Goal: Task Accomplishment & Management: Complete application form

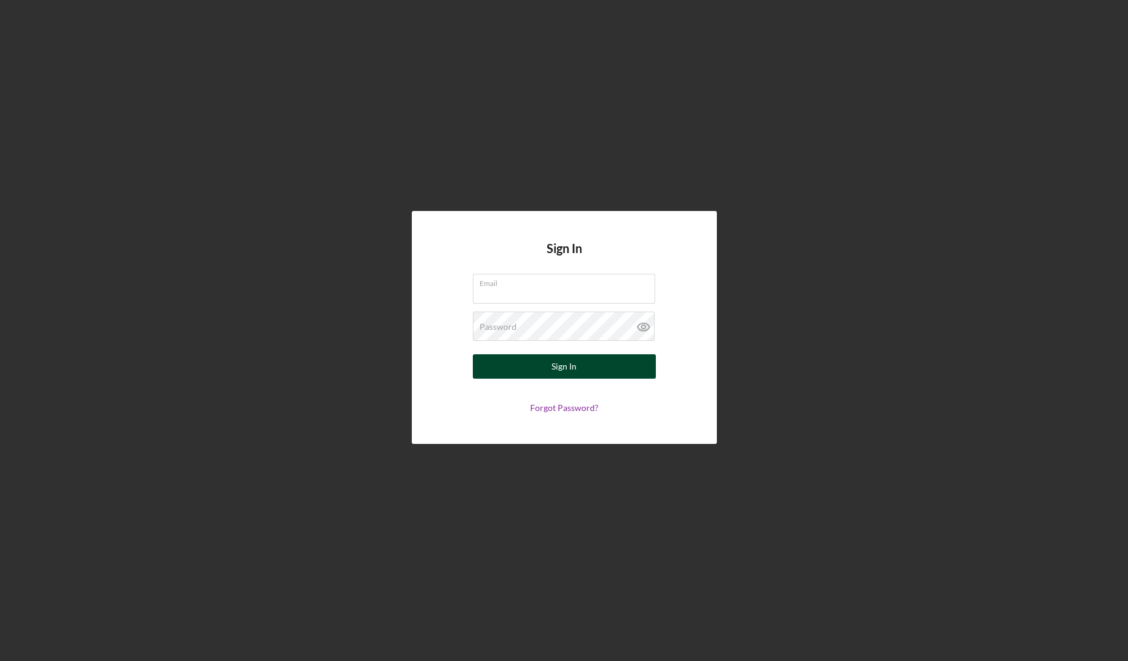
type input "[EMAIL_ADDRESS][DOMAIN_NAME]"
click at [537, 372] on button "Sign In" at bounding box center [564, 366] width 183 height 24
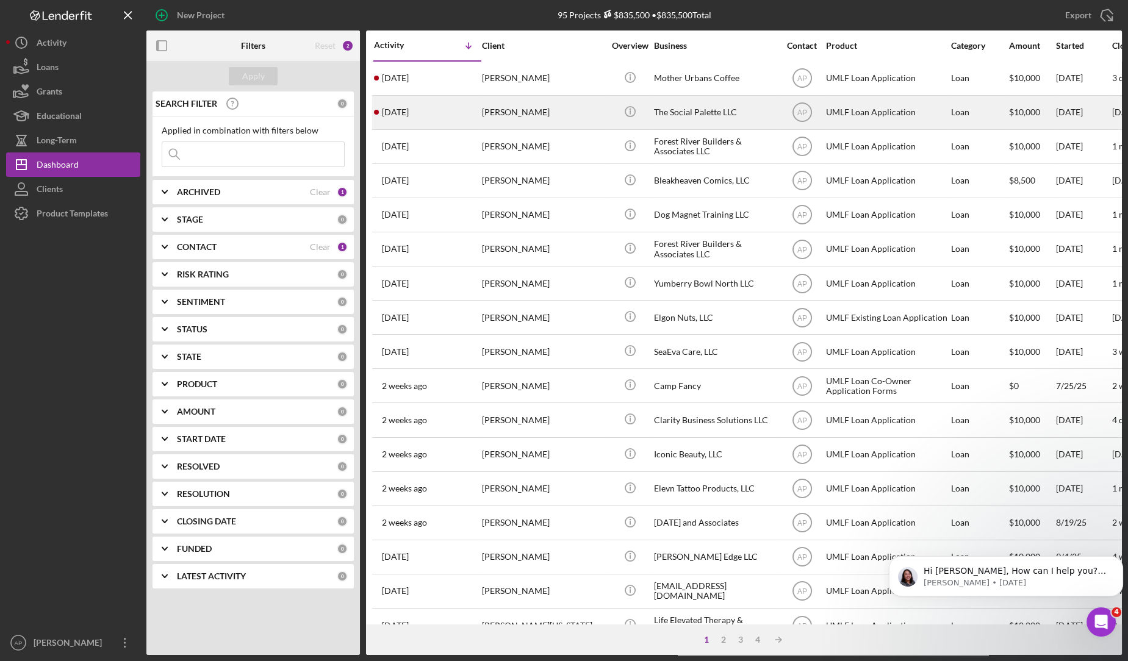
click at [537, 115] on div "[PERSON_NAME]" at bounding box center [543, 112] width 122 height 32
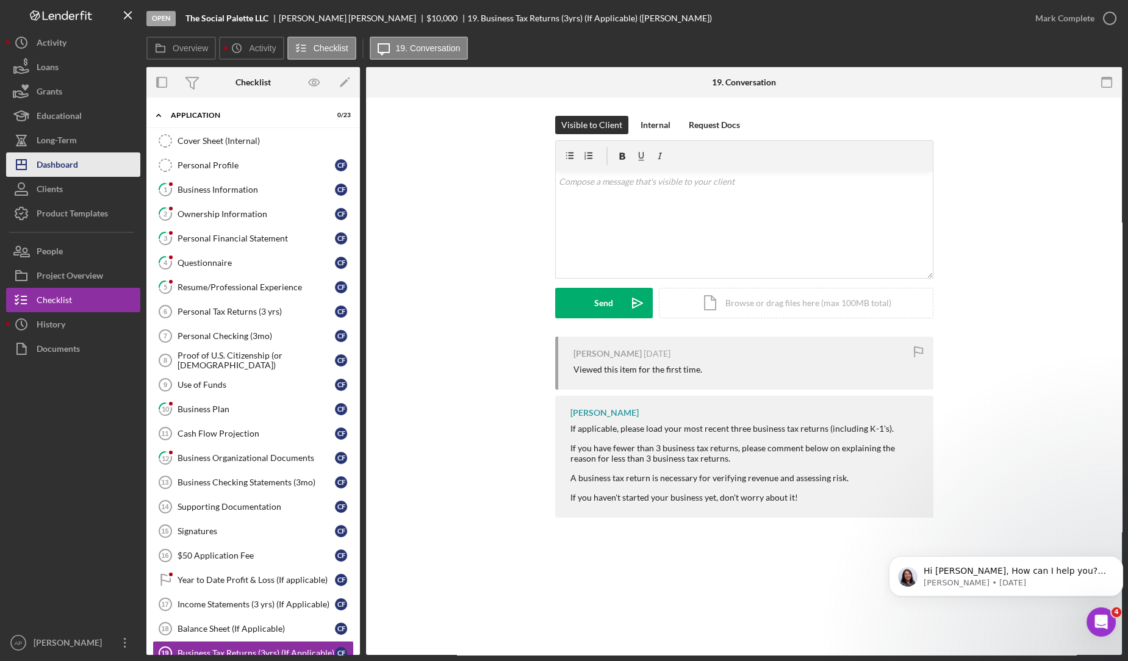
click at [101, 156] on button "Icon/Dashboard Dashboard" at bounding box center [73, 164] width 134 height 24
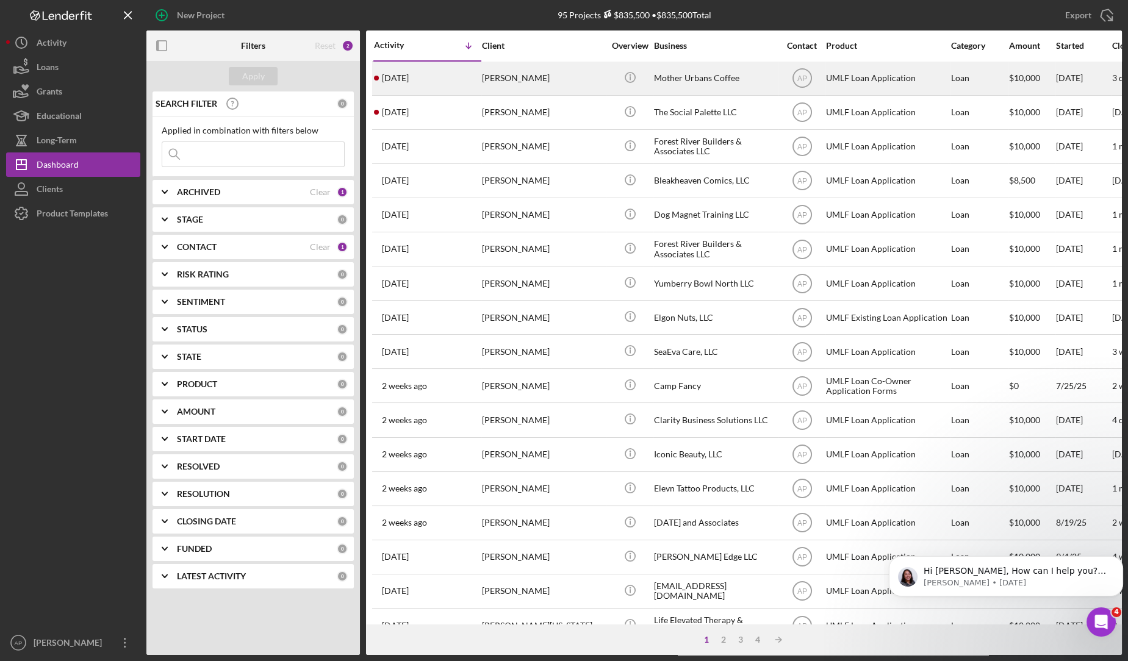
click at [529, 84] on div "[PERSON_NAME]" at bounding box center [543, 78] width 122 height 32
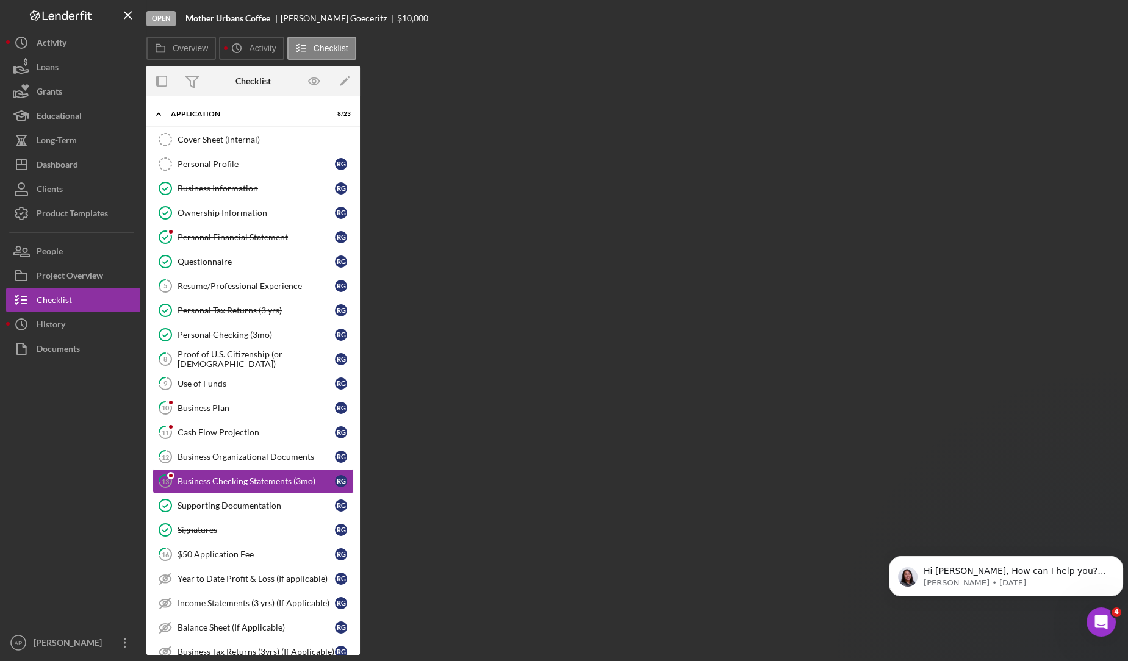
scroll to position [101, 0]
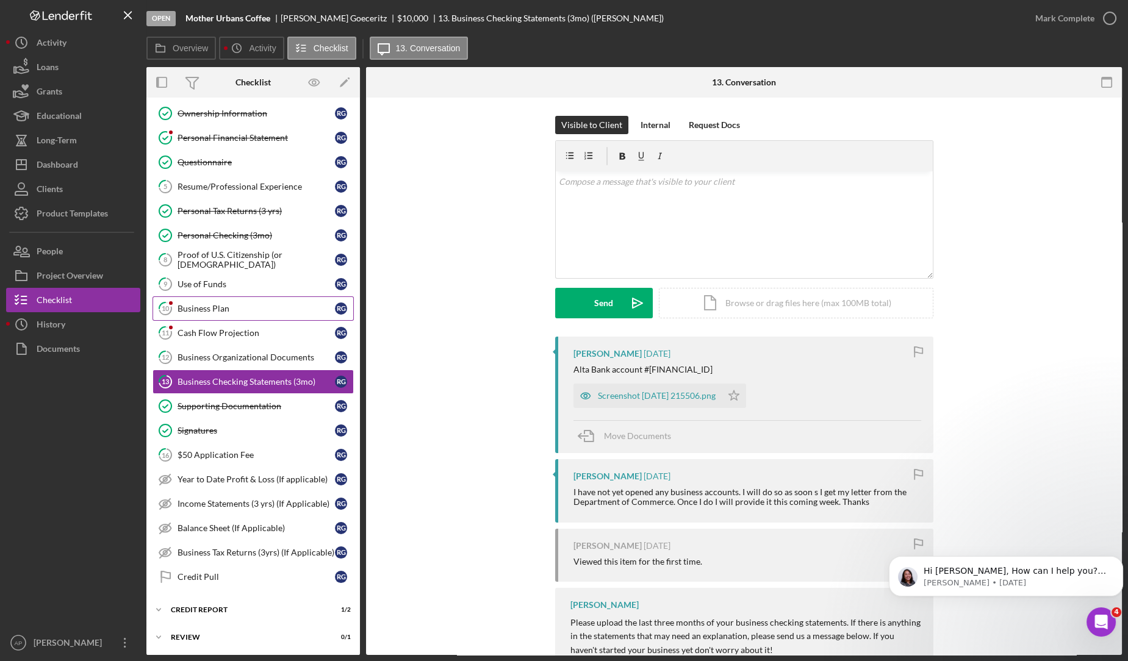
click at [211, 298] on link "10 Business Plan R G" at bounding box center [252, 308] width 201 height 24
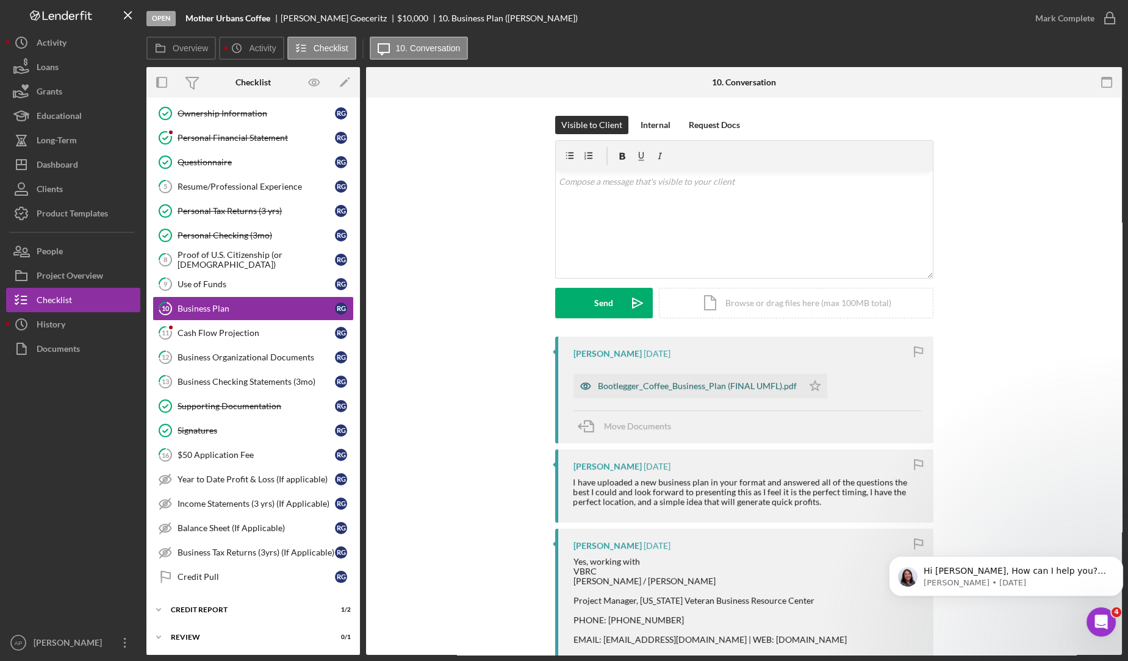
click at [643, 388] on div "Bootlegger_Coffee_Business_Plan (FINAL UMFL).pdf" at bounding box center [697, 386] width 199 height 10
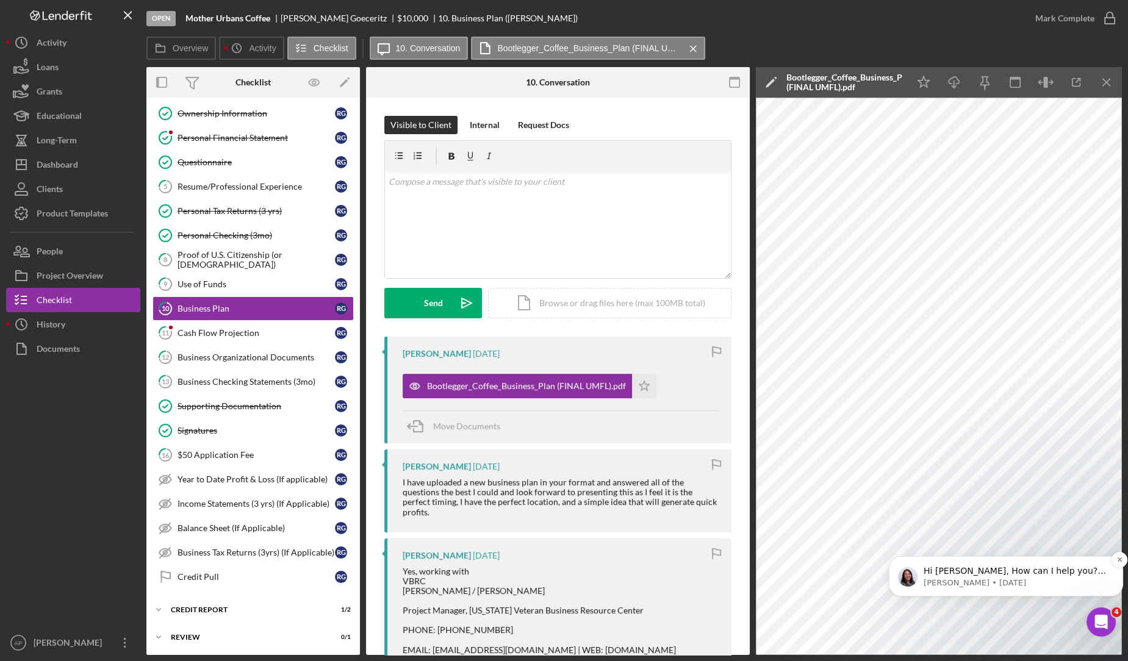
click at [1002, 587] on p "[PERSON_NAME] • [DATE]" at bounding box center [1016, 583] width 184 height 11
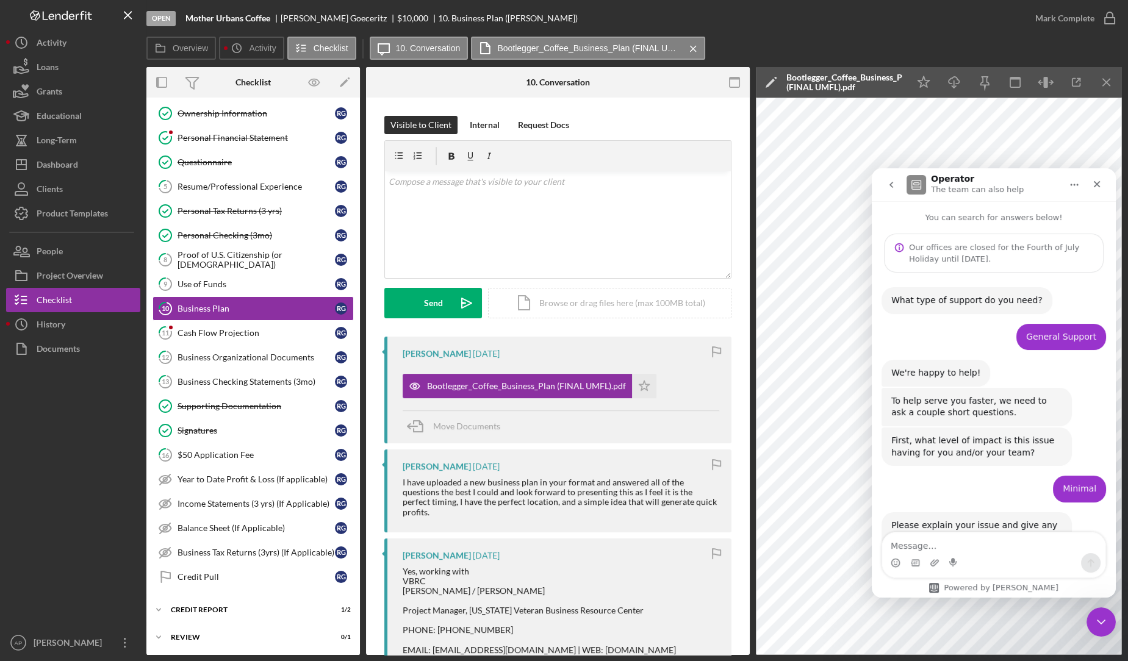
scroll to position [35, 0]
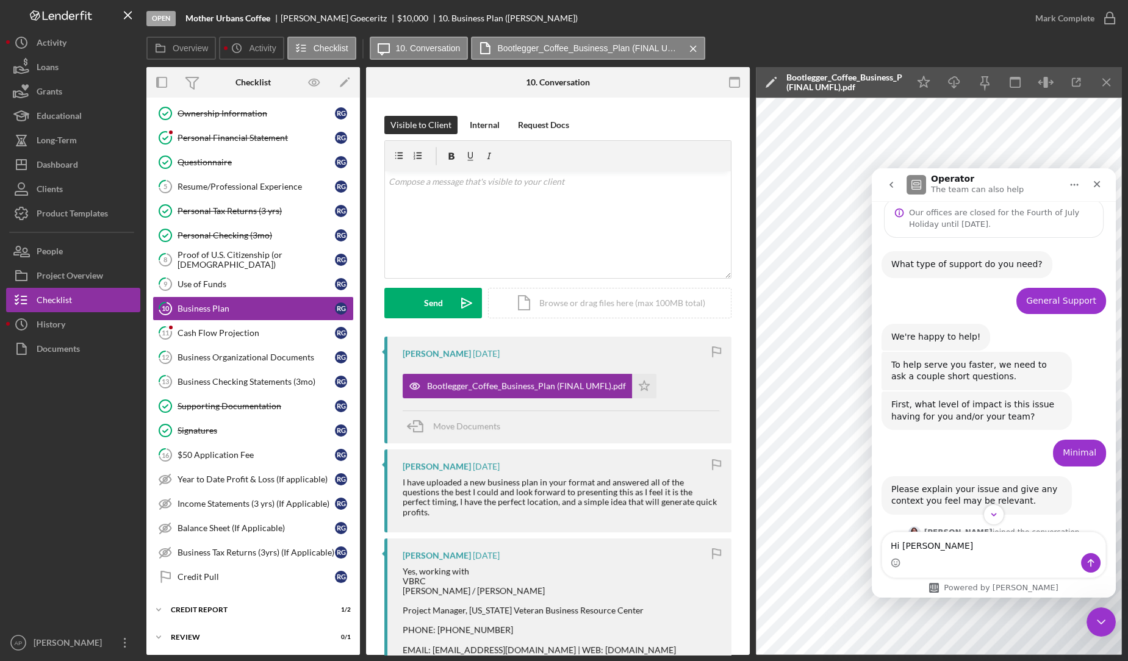
type textarea "Hi [PERSON_NAME],"
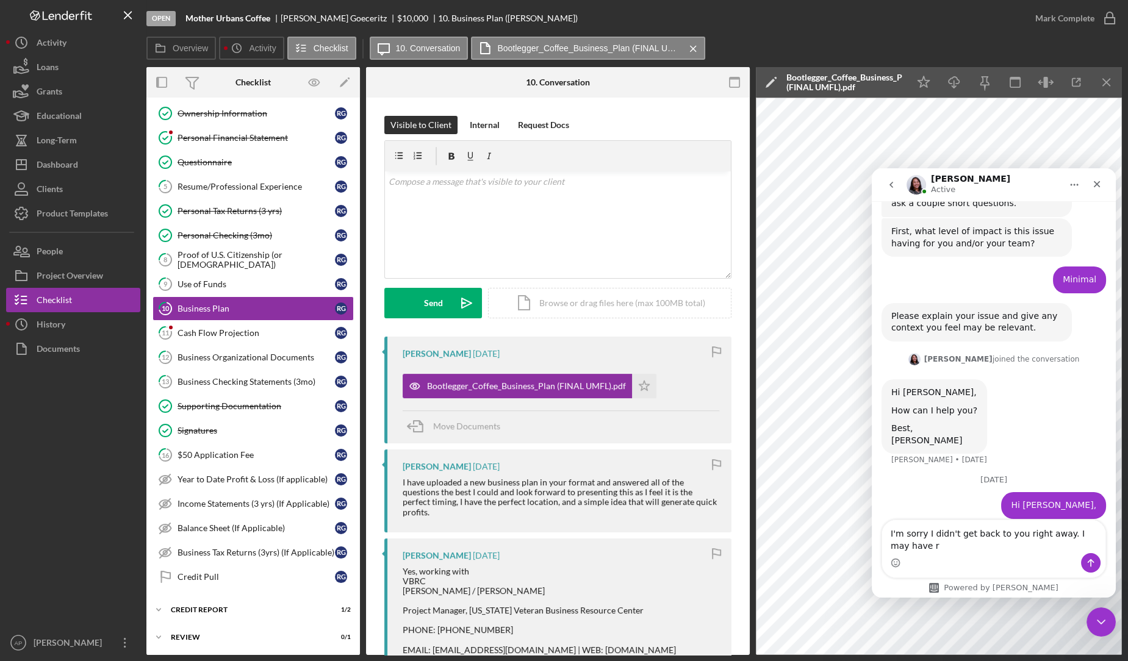
scroll to position [237, 0]
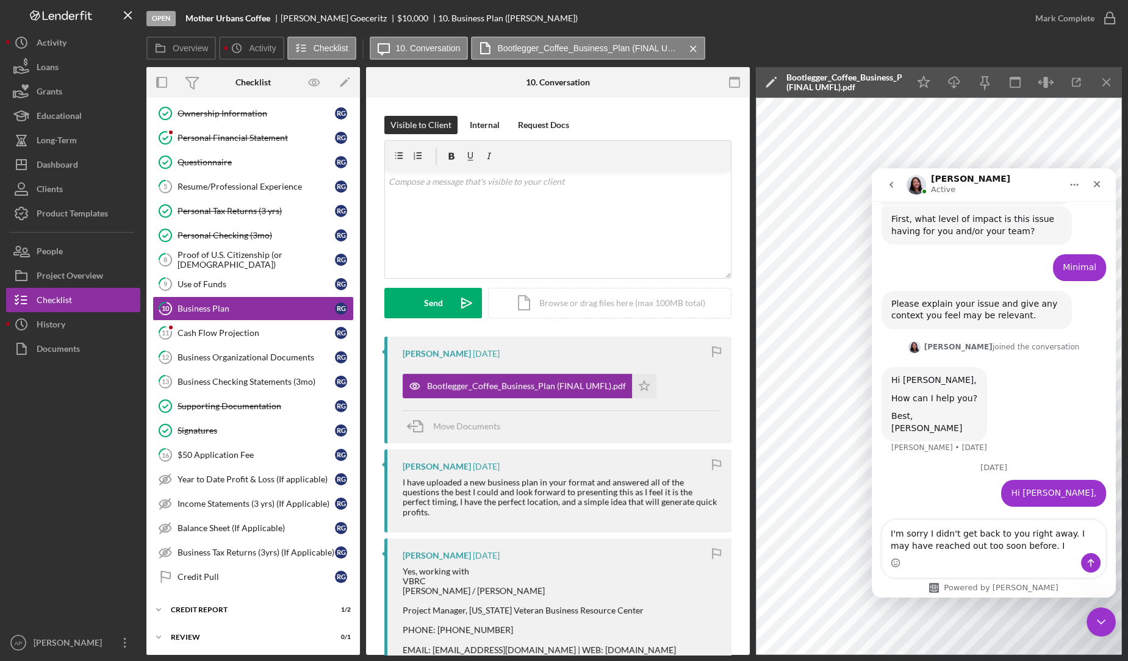
type textarea "I'm sorry I didn't get back to you right away. I may have reached out too soon …"
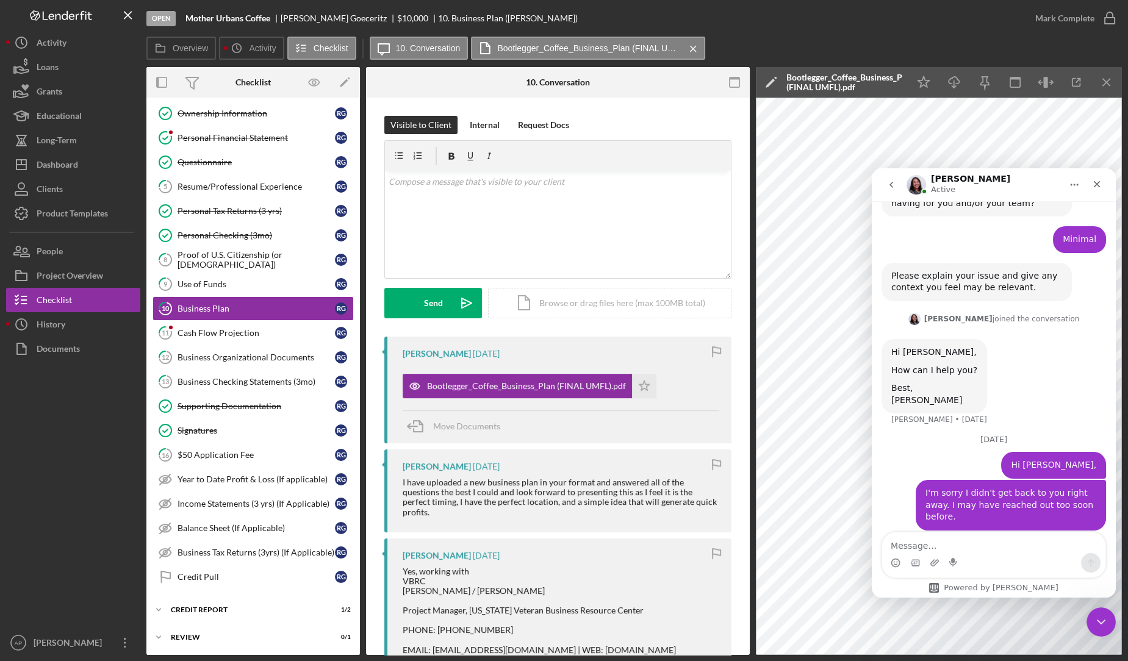
type textarea "I"
type textarea "W"
type textarea "I"
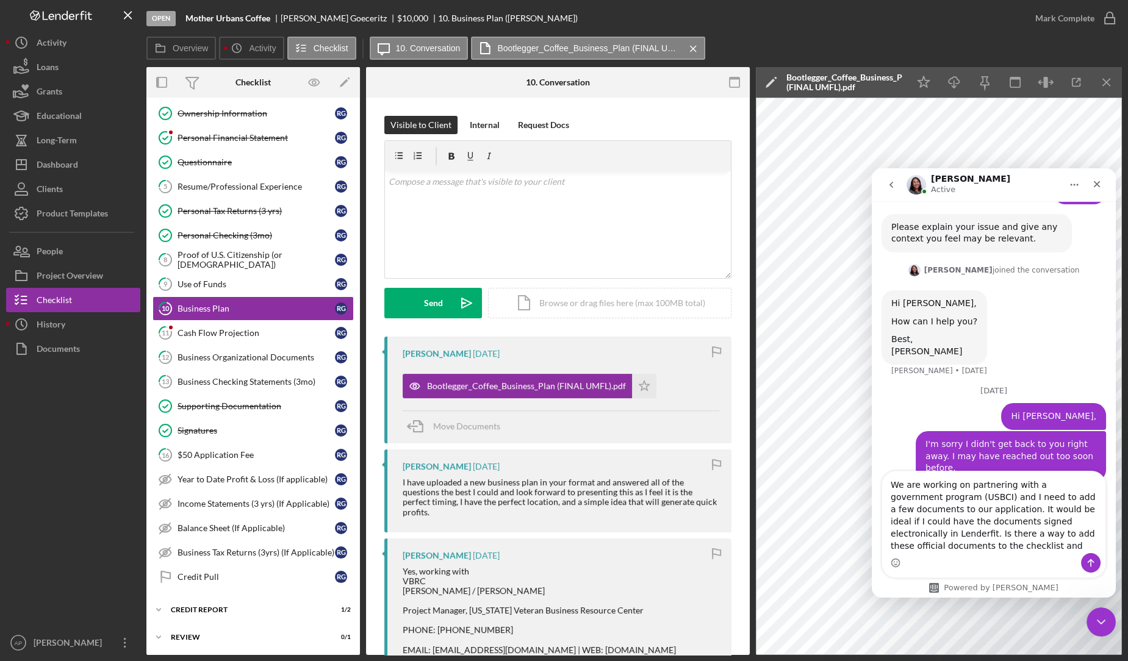
scroll to position [326, 0]
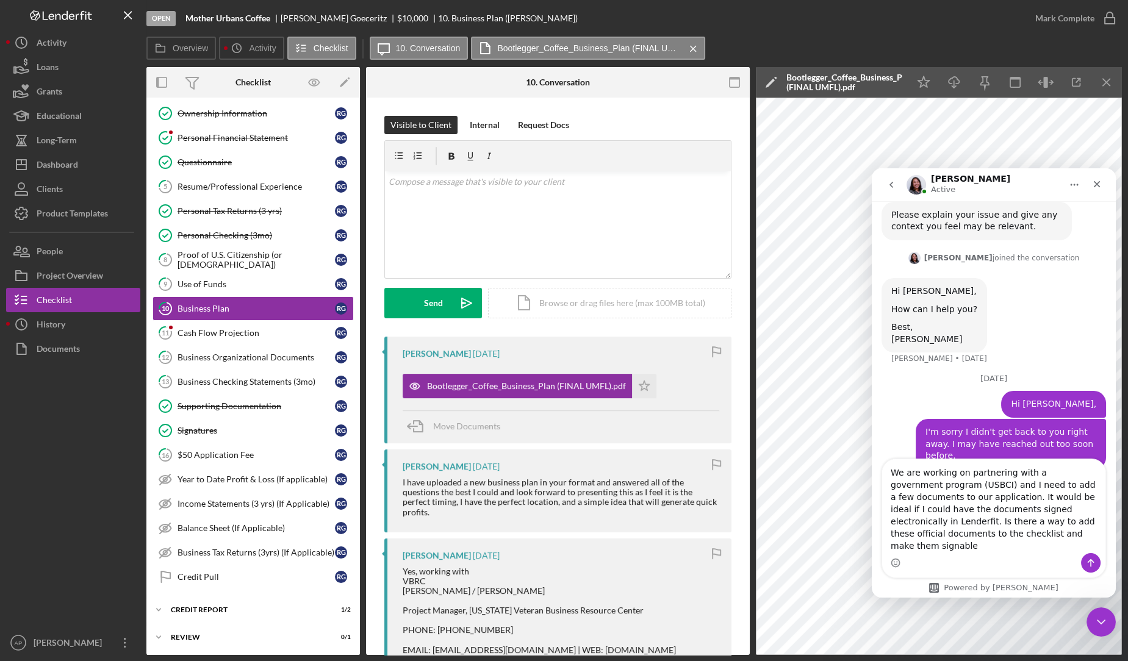
type textarea "We are working on partnering with a government program (USBCI) and I need to ad…"
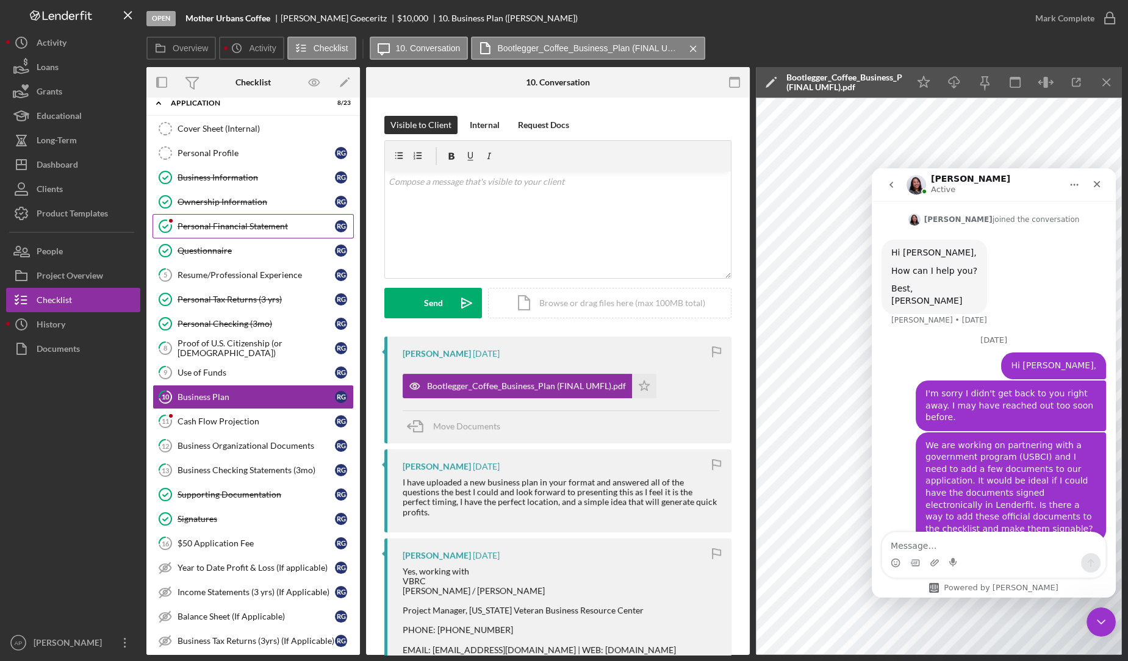
scroll to position [0, 0]
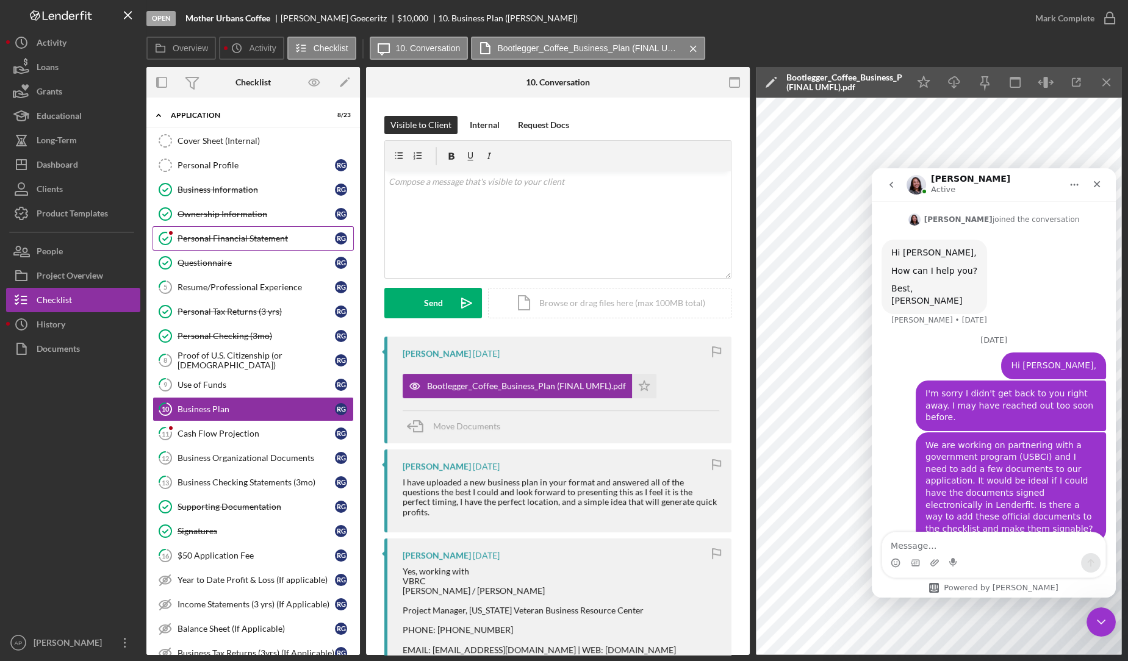
click at [253, 239] on div "Personal Financial Statement" at bounding box center [256, 239] width 157 height 10
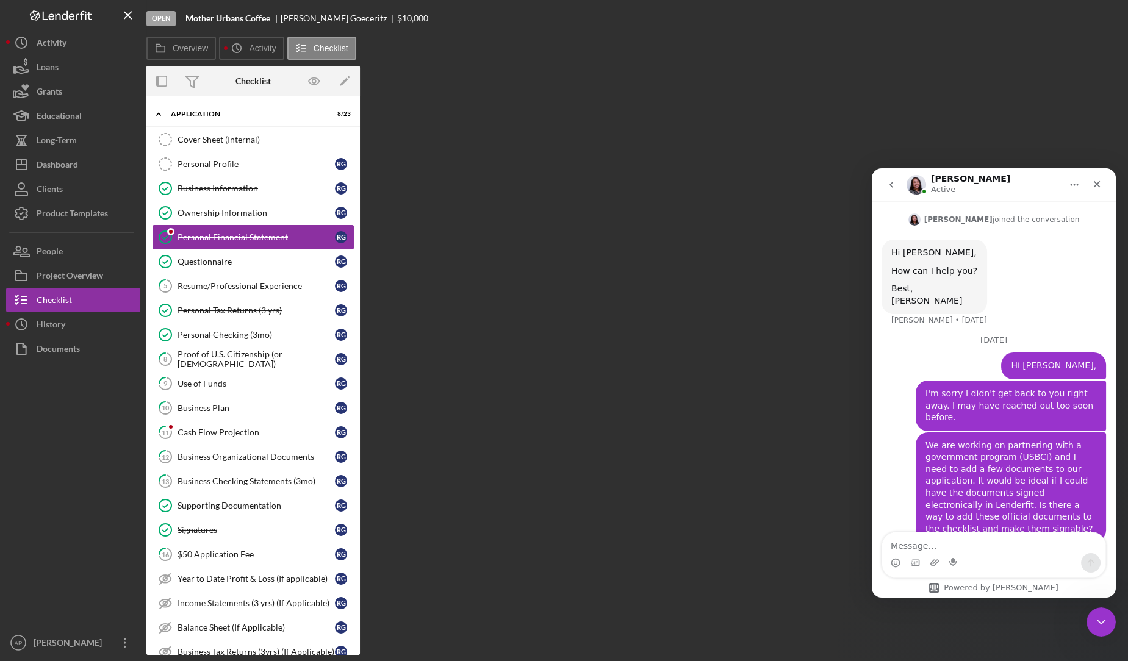
click at [253, 239] on div "Personal Financial Statement" at bounding box center [256, 237] width 157 height 10
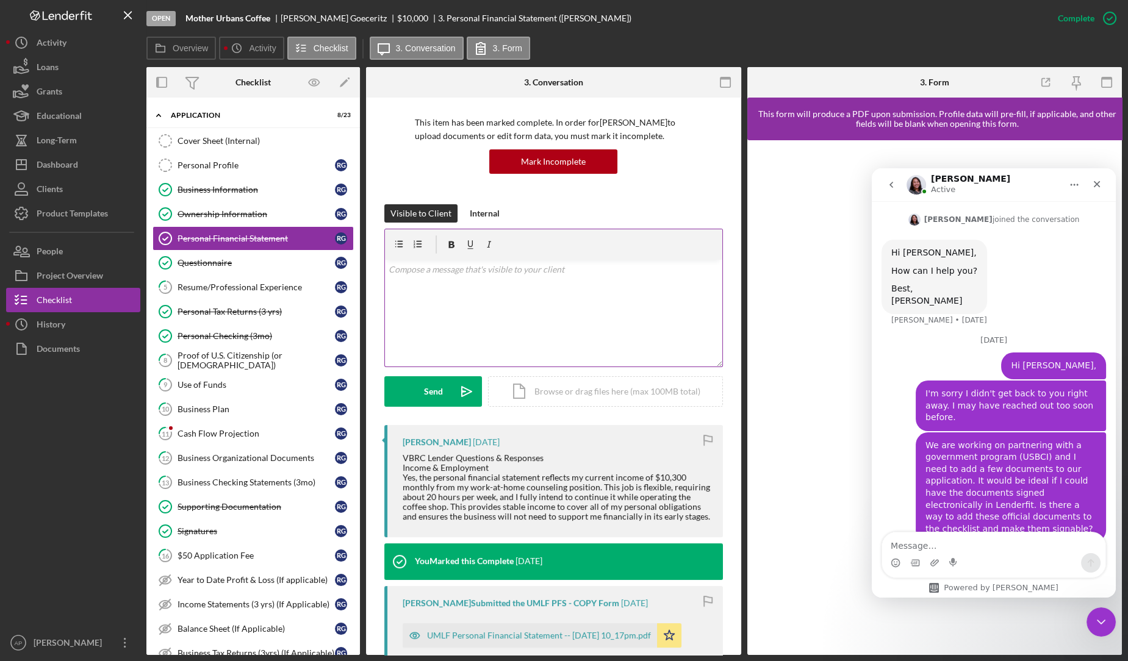
scroll to position [411, 0]
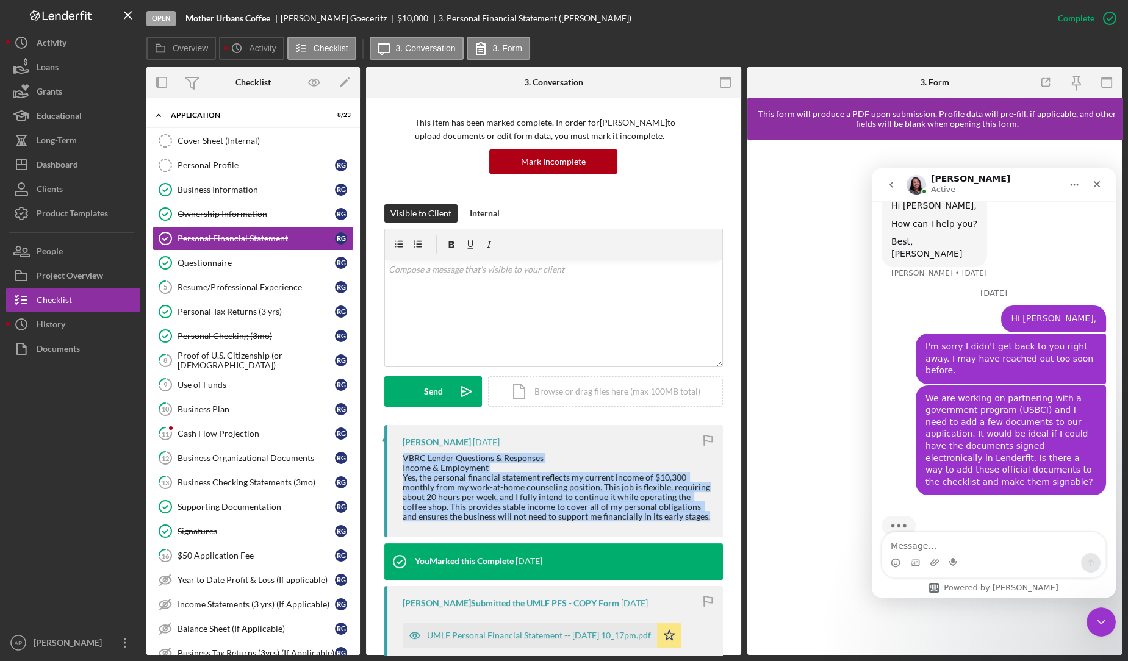
drag, startPoint x: 703, startPoint y: 513, endPoint x: 380, endPoint y: 457, distance: 328.0
click at [380, 457] on div "This item has been marked complete. In order for [PERSON_NAME] Goeceritz to upl…" at bounding box center [553, 469] width 375 height 903
copy div "VBRC Lender Questions & Responses Income & Employment Yes, the personal financi…"
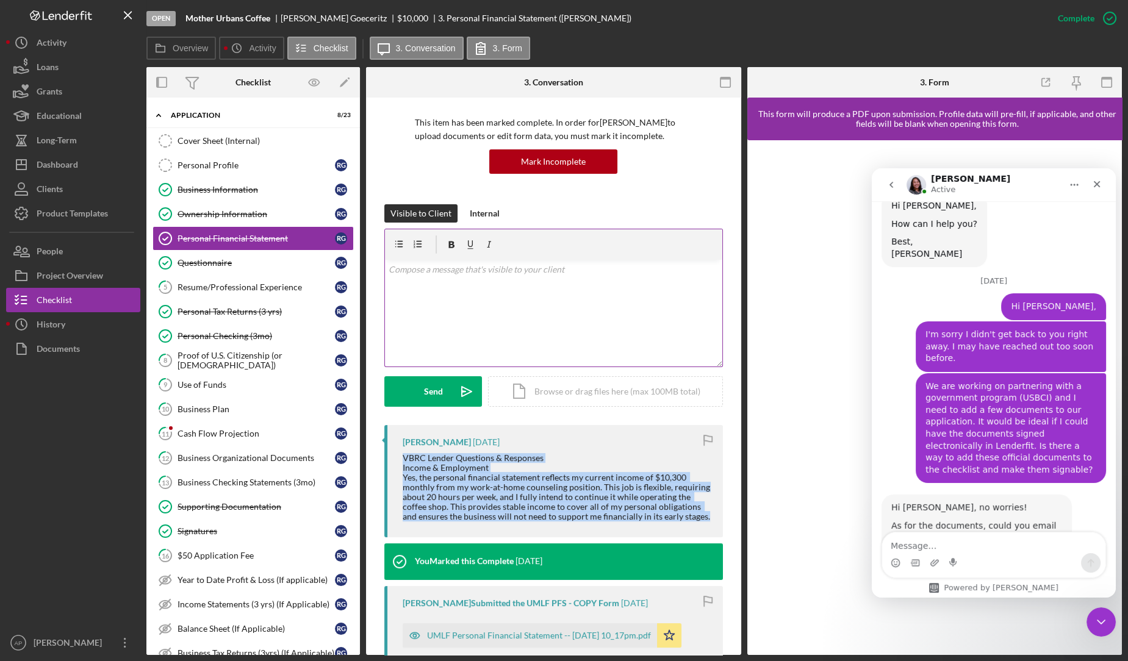
scroll to position [472, 0]
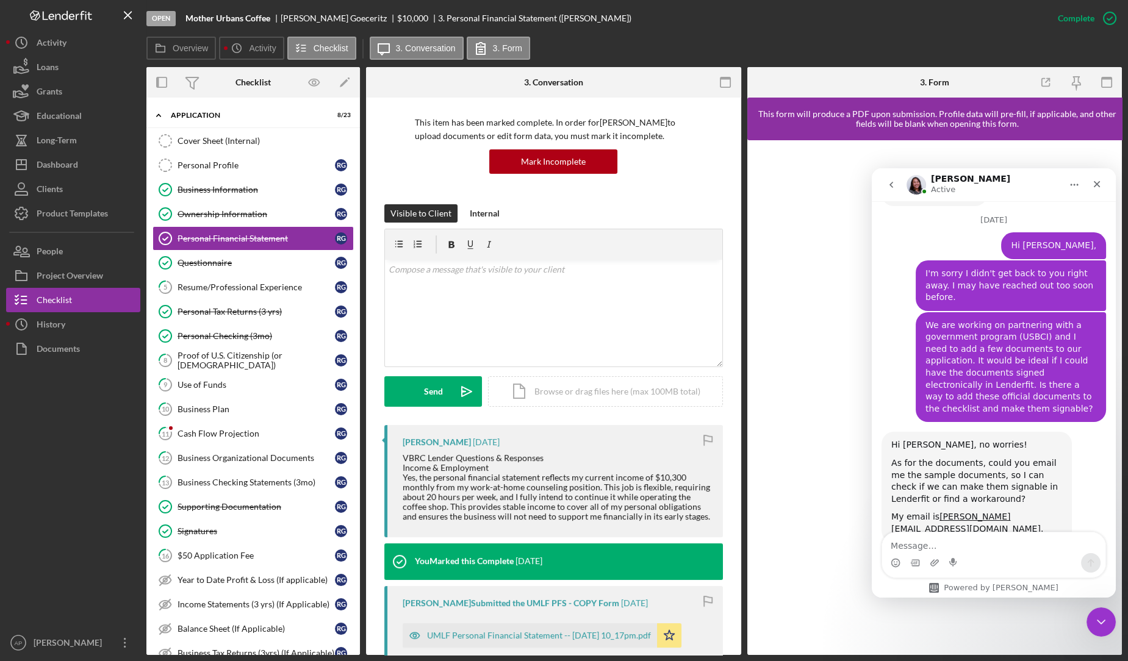
click at [639, 7] on div "Open Mother Urbans Coffee [PERSON_NAME] Goeceritz $10,000 $10,000 3. Personal F…" at bounding box center [595, 18] width 899 height 37
click at [1080, 531] on div "Hi [PERSON_NAME], no worries! As for the documents, could you email me the samp…" at bounding box center [993, 500] width 224 height 137
drag, startPoint x: 1054, startPoint y: 498, endPoint x: 936, endPoint y: 498, distance: 117.7
click at [936, 511] on div "My email is [PERSON_NAME][EMAIL_ADDRESS][DOMAIN_NAME] ." at bounding box center [976, 523] width 171 height 24
copy div "[PERSON_NAME][EMAIL_ADDRESS][DOMAIN_NAME] ."
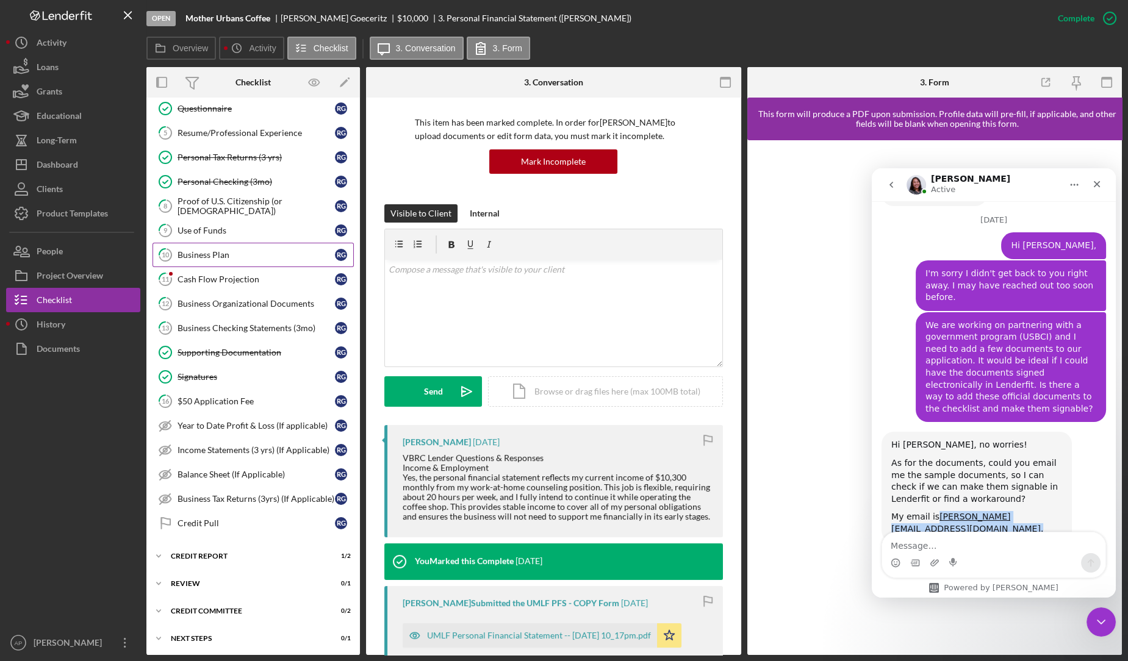
scroll to position [0, 0]
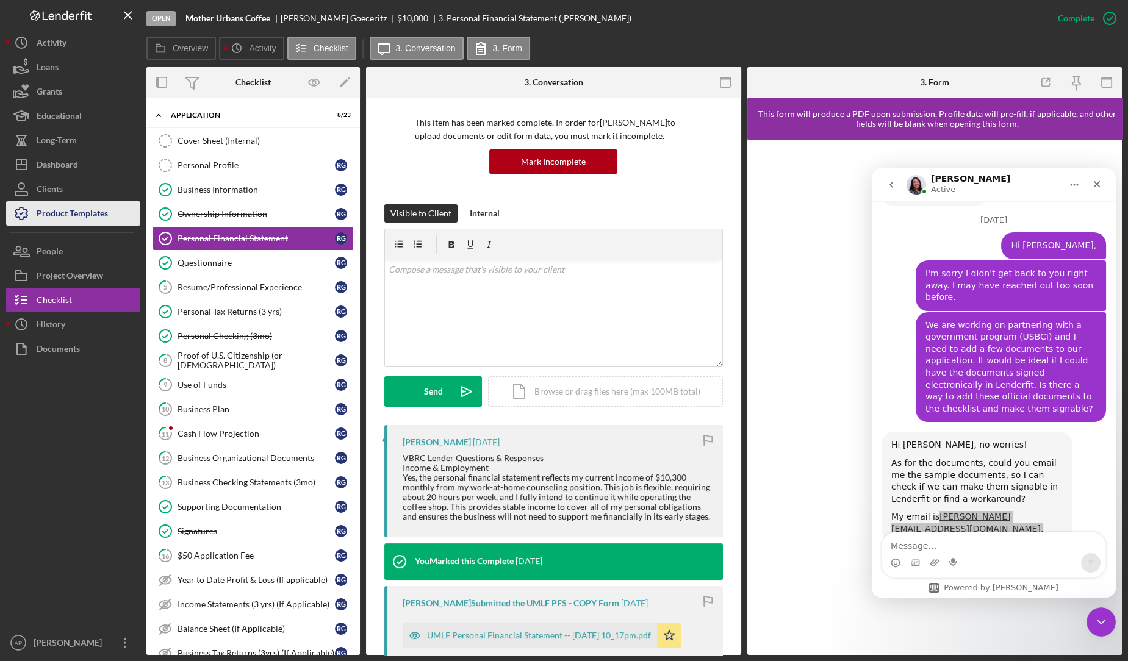
click at [102, 213] on div "Product Templates" at bounding box center [72, 214] width 71 height 27
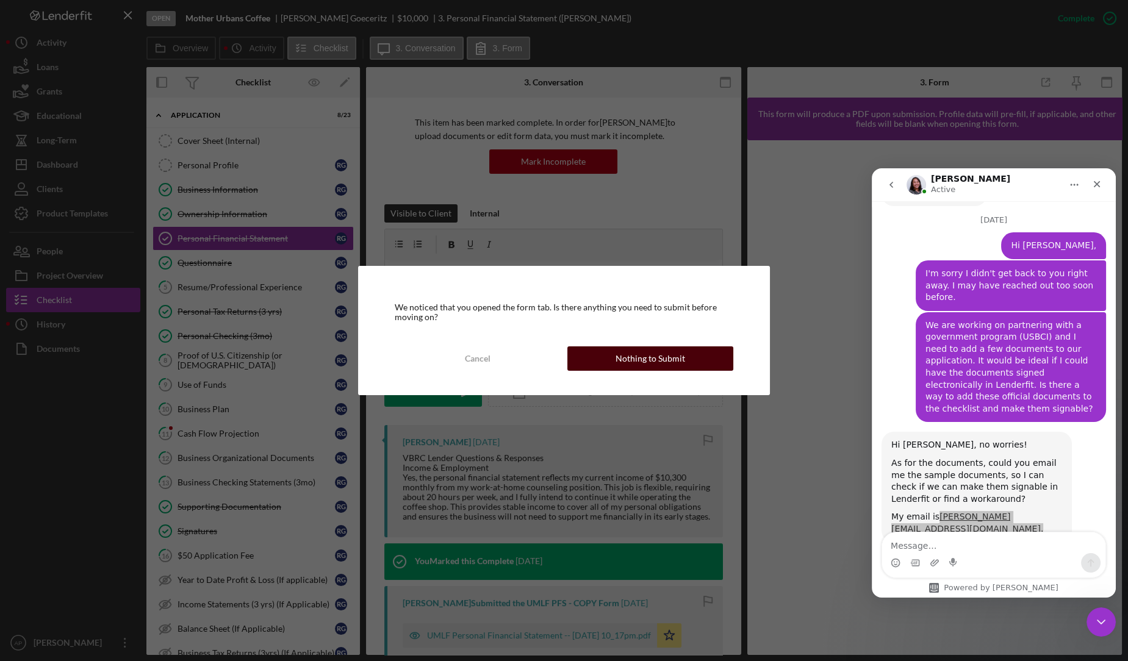
click at [608, 356] on button "Nothing to Submit" at bounding box center [650, 358] width 166 height 24
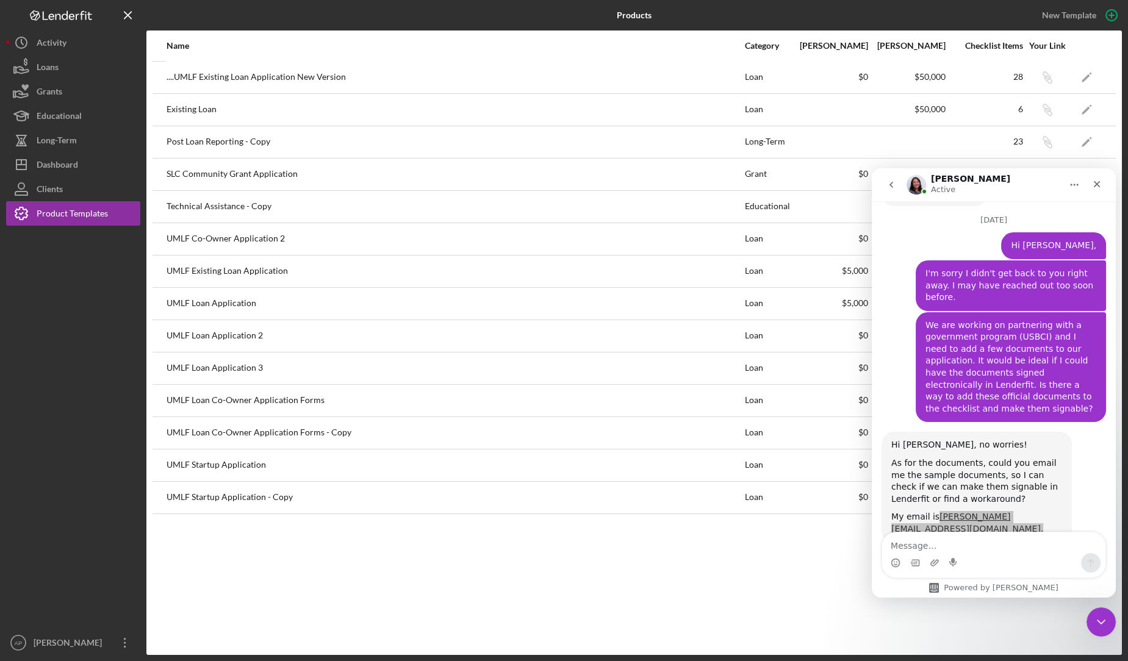
click at [659, 595] on div "Name Category Min Amount Max Amount Checklist Items Your Link ....UMLF Existing…" at bounding box center [633, 342] width 975 height 625
click at [595, 300] on div "UMLF Loan Application" at bounding box center [455, 304] width 577 height 30
click at [1089, 626] on div "Close Intercom Messenger" at bounding box center [1099, 620] width 29 height 29
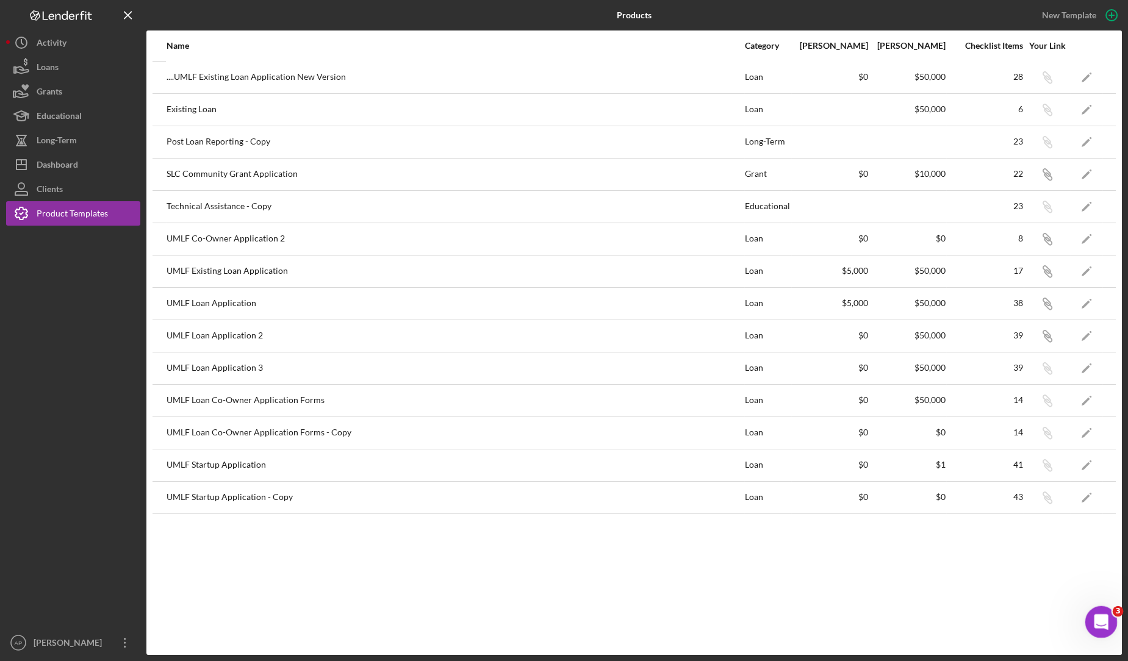
scroll to position [472, 0]
click at [1083, 306] on polygon "button" at bounding box center [1086, 304] width 9 height 9
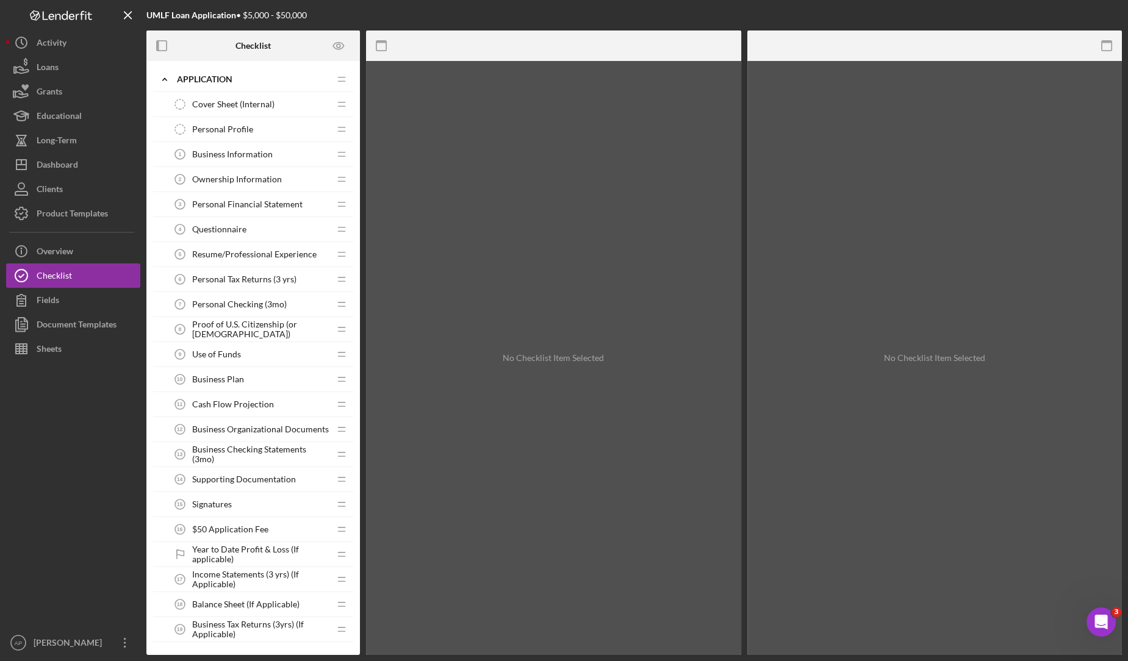
click at [450, 262] on div "No Checklist Item Selected" at bounding box center [553, 358] width 375 height 594
click at [1107, 632] on div "Open Intercom Messenger" at bounding box center [1099, 620] width 40 height 40
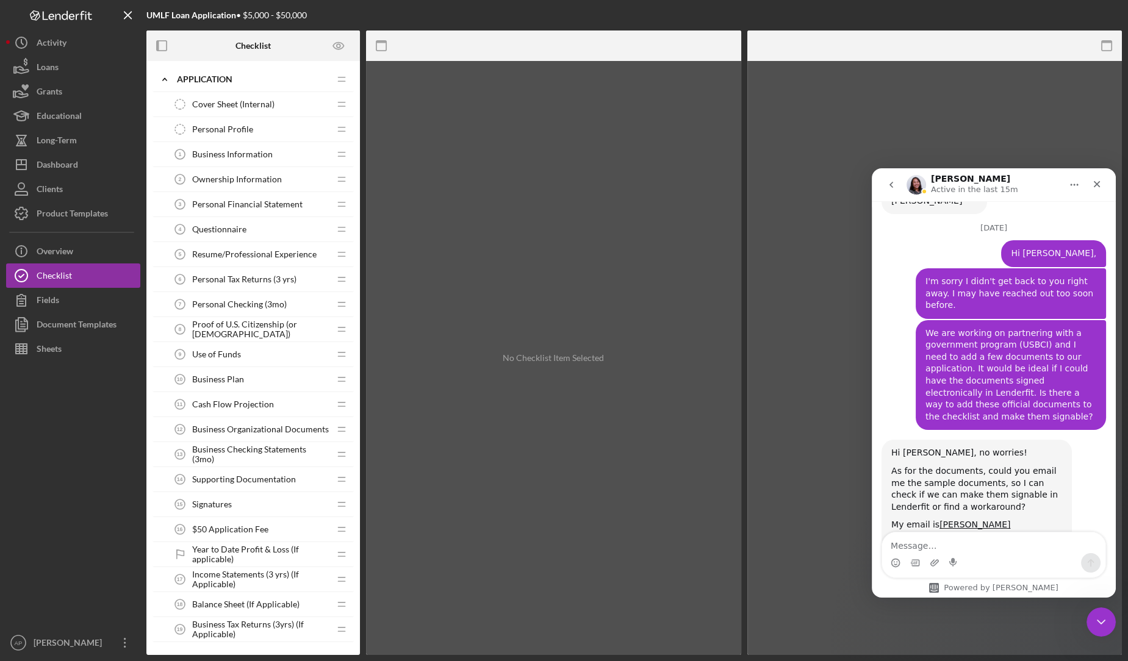
scroll to position [472, 0]
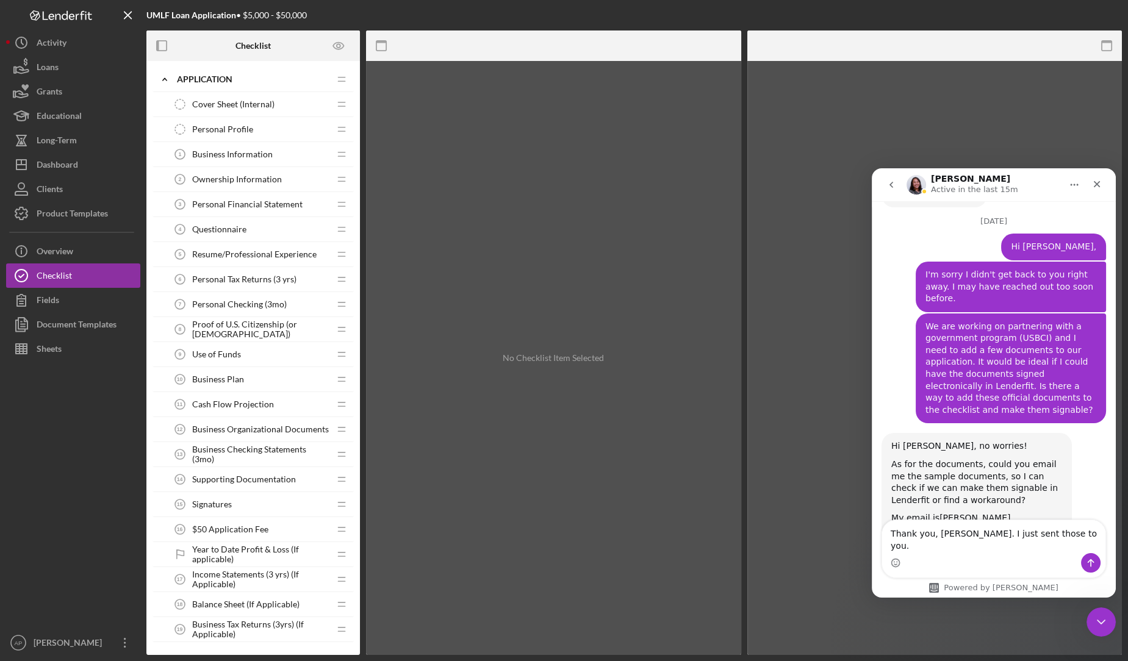
type textarea "Thank you, [PERSON_NAME]. I just sent those to you."
click at [1085, 565] on button "Send a message…" at bounding box center [1091, 563] width 20 height 20
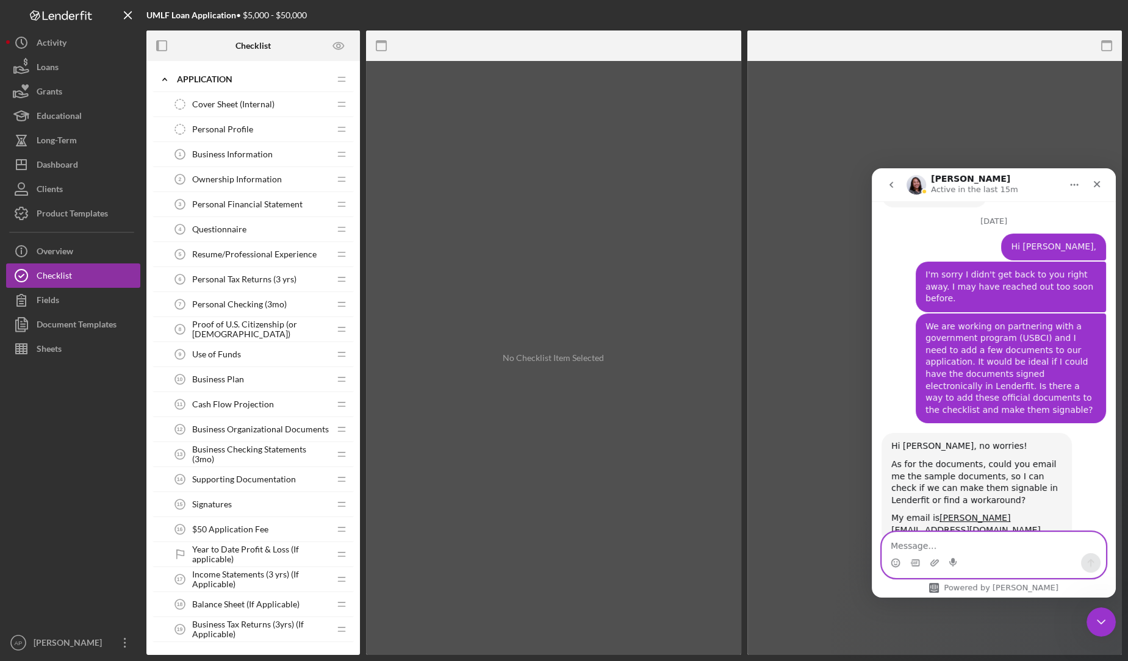
scroll to position [509, 0]
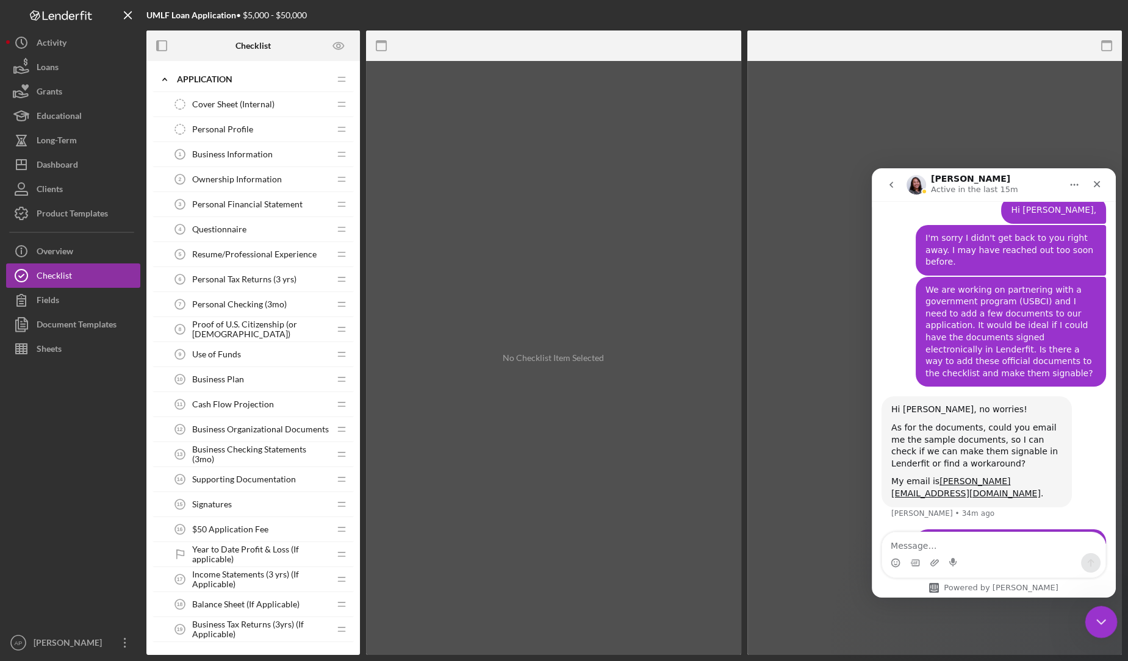
click at [1096, 617] on icon "Close Intercom Messenger" at bounding box center [1099, 620] width 15 height 15
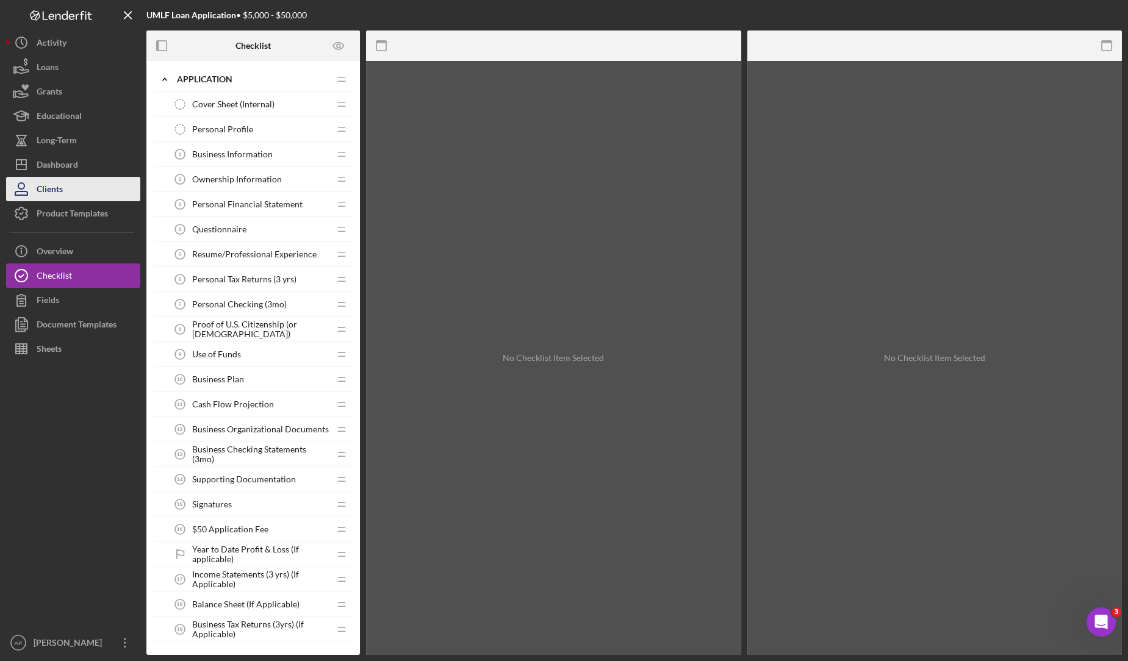
click at [81, 177] on button "Clients" at bounding box center [73, 189] width 134 height 24
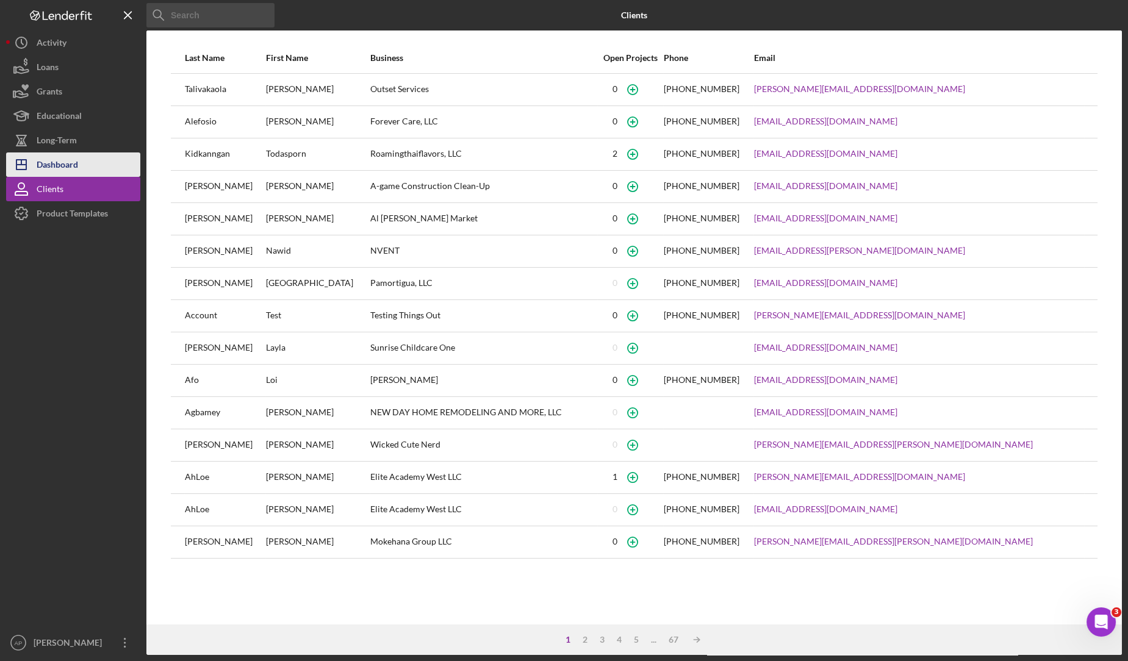
click at [80, 166] on button "Icon/Dashboard Dashboard" at bounding box center [73, 164] width 134 height 24
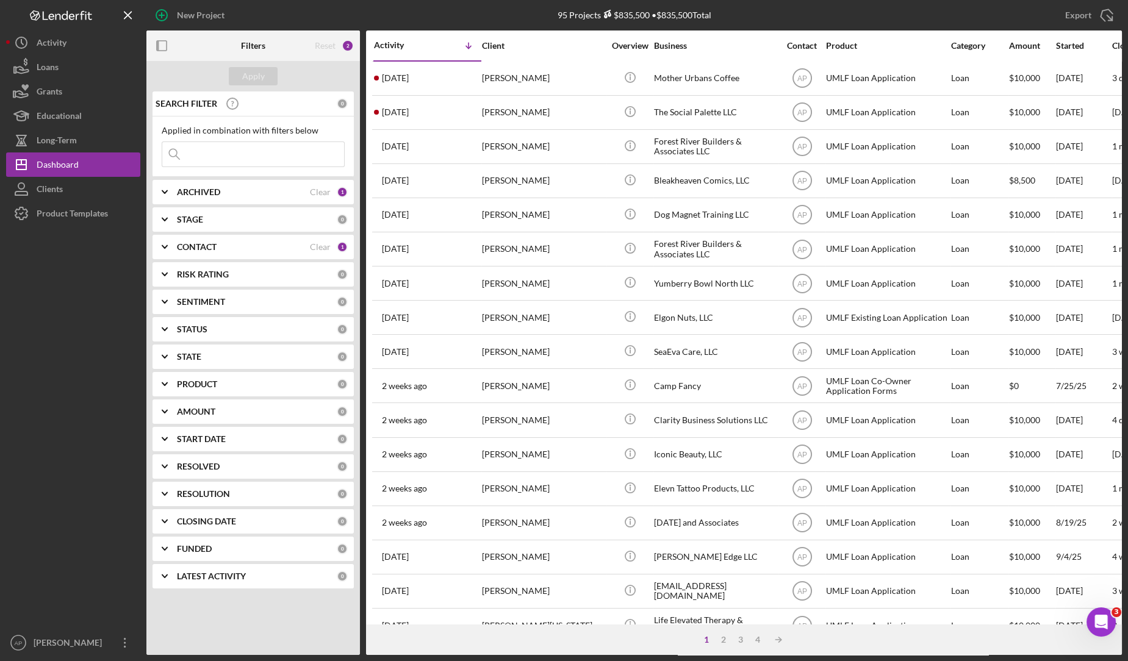
click at [232, 154] on input at bounding box center [253, 154] width 182 height 24
click at [289, 148] on input at bounding box center [253, 154] width 182 height 24
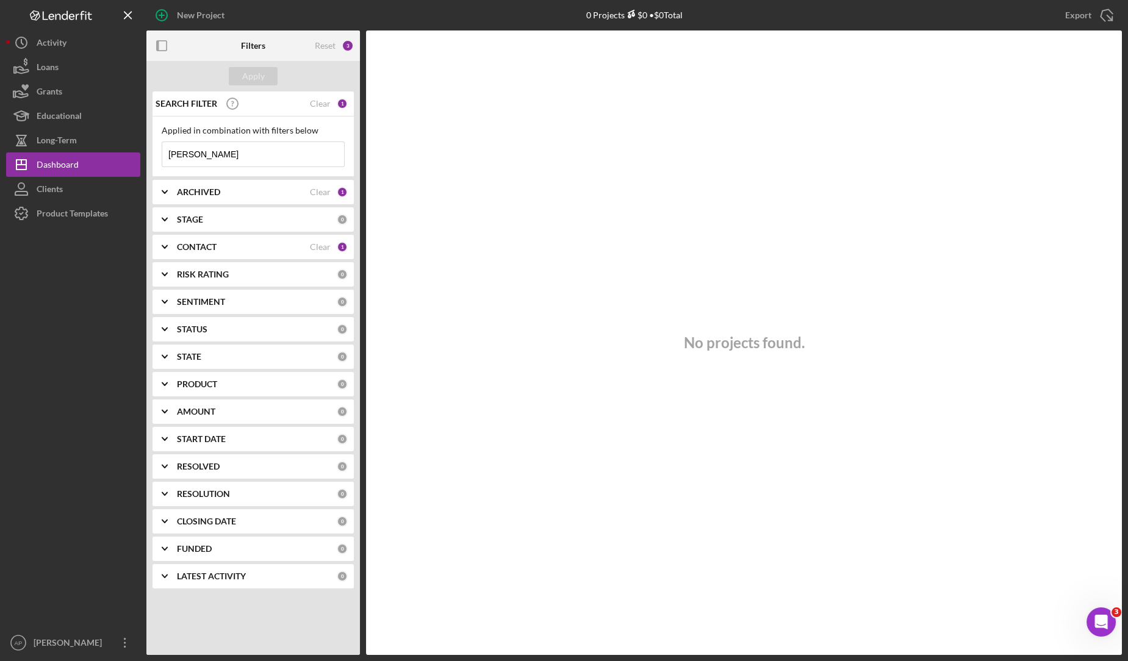
drag, startPoint x: 247, startPoint y: 165, endPoint x: 153, endPoint y: 156, distance: 94.3
click at [153, 156] on div "Applied in combination with filters below [PERSON_NAME] Icon/Menu Close" at bounding box center [252, 147] width 201 height 60
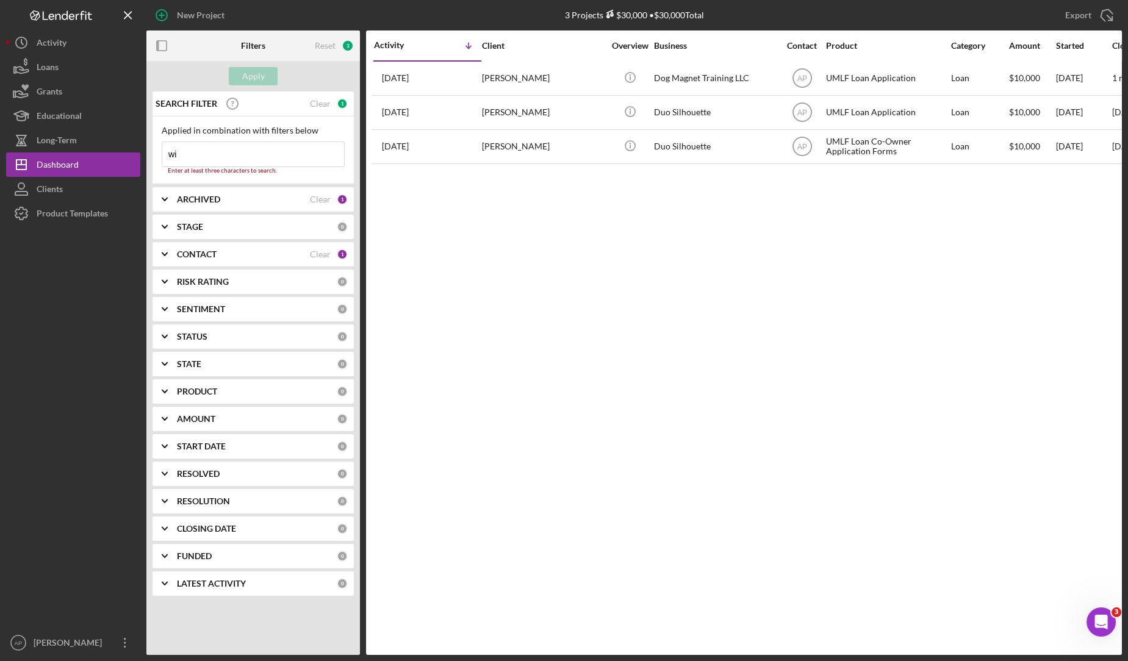
type input "w"
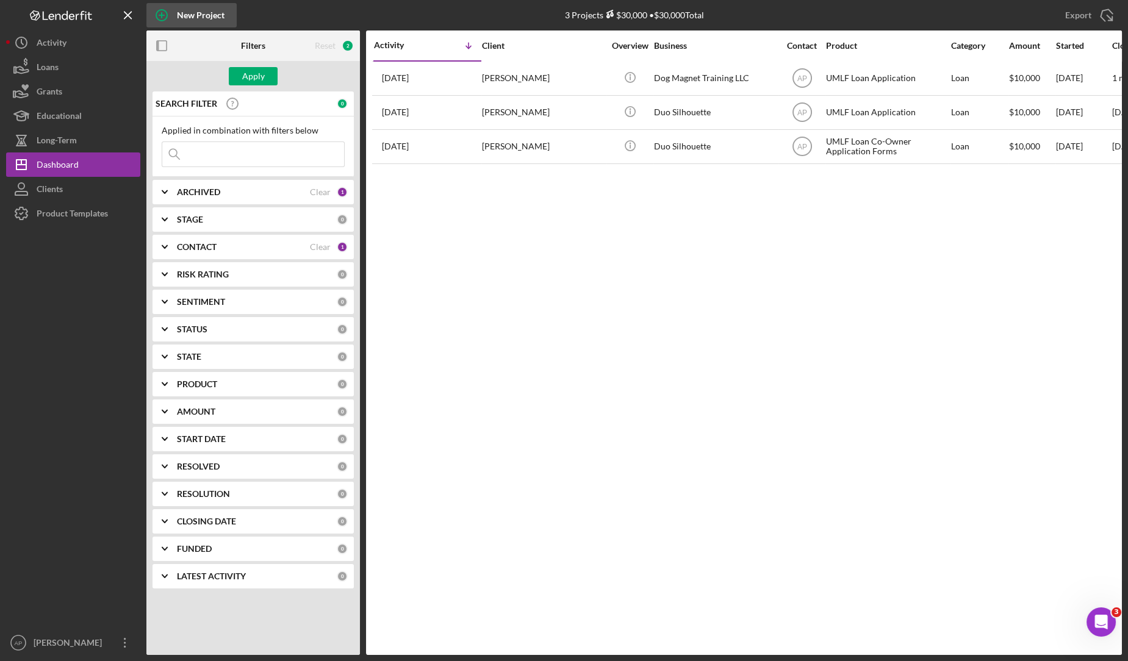
click at [199, 15] on div "New Project" at bounding box center [201, 15] width 48 height 24
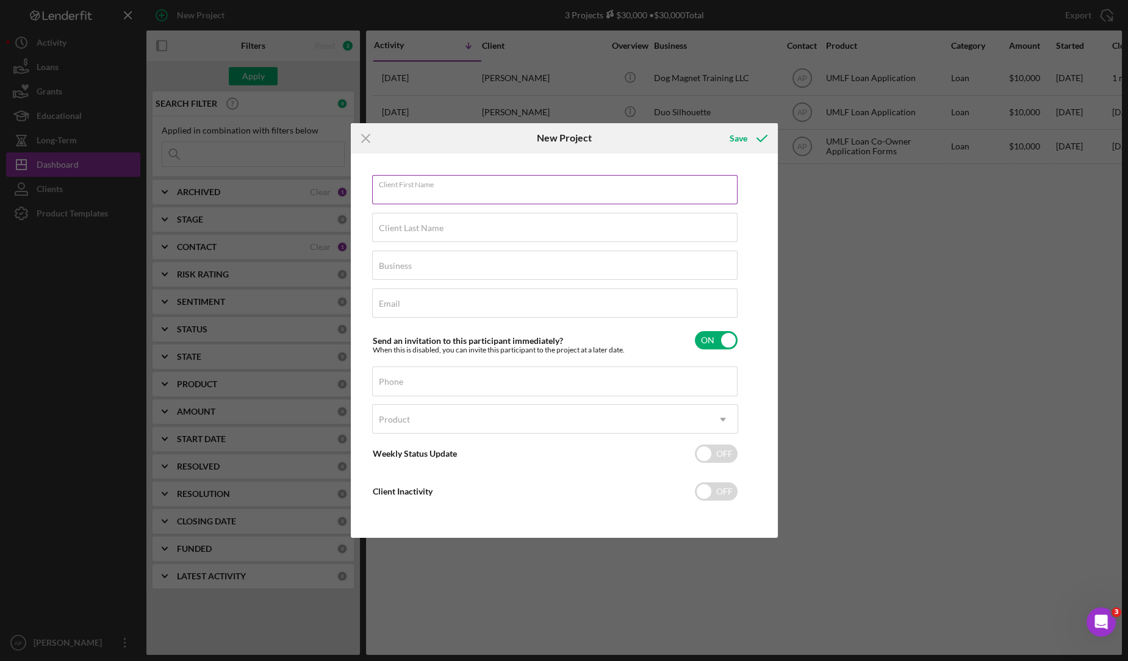
click at [418, 195] on input "Client First Name" at bounding box center [554, 189] width 365 height 29
type input "[PERSON_NAME]"
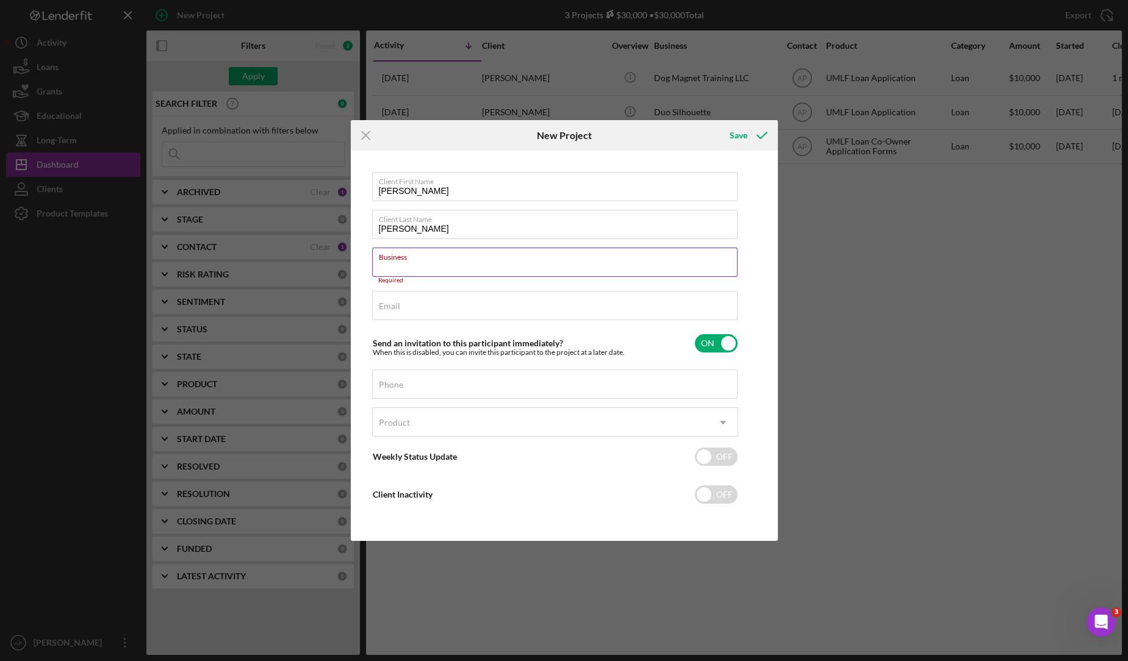
click at [622, 281] on div "Required" at bounding box center [555, 280] width 366 height 7
click at [625, 267] on input "Business" at bounding box center [554, 262] width 365 height 29
paste input "Next Chapter Leather"
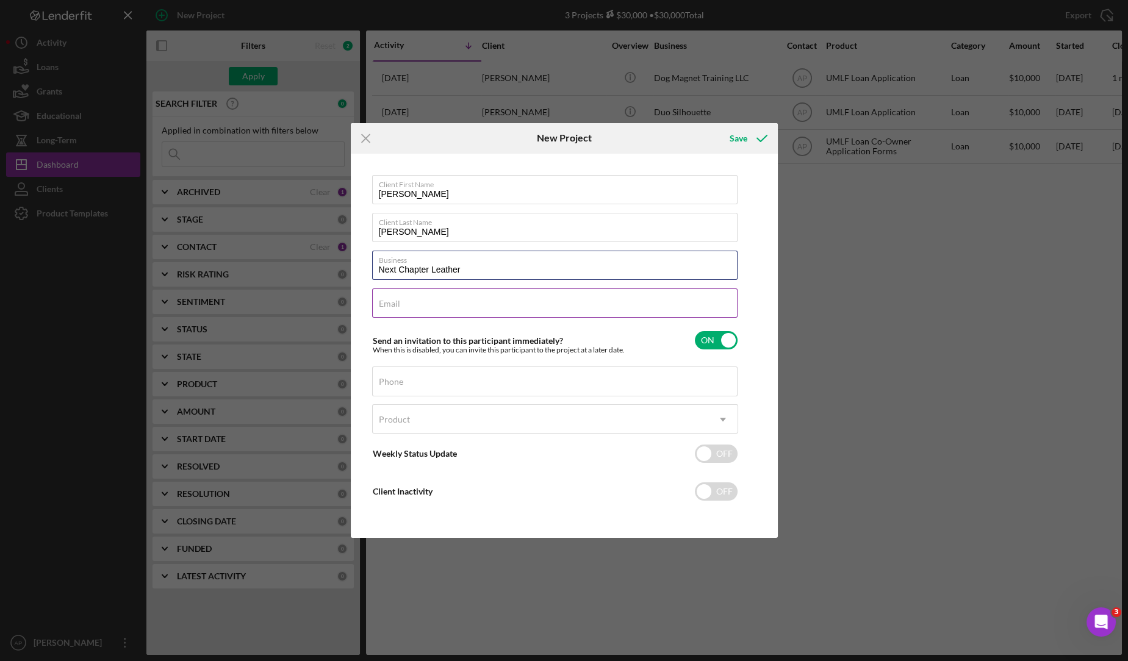
type input "Next Chapter Leather"
click at [562, 300] on div "Email Required" at bounding box center [555, 304] width 366 height 30
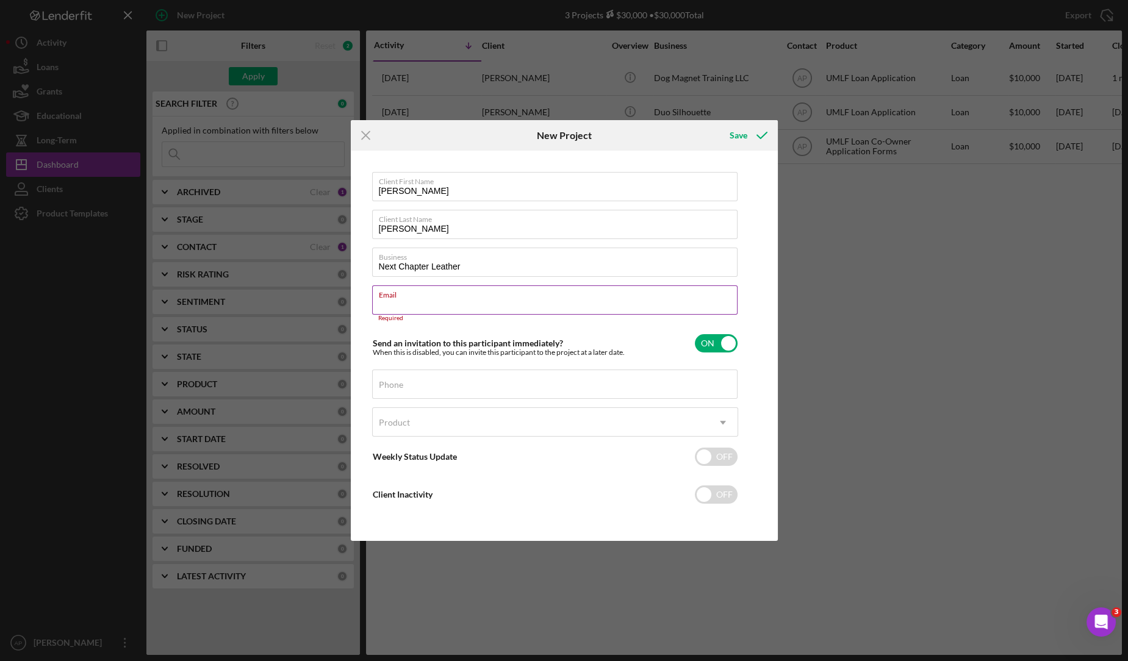
click at [545, 308] on input "Email" at bounding box center [554, 299] width 365 height 29
paste input "[EMAIL_ADDRESS][DOMAIN_NAME]"
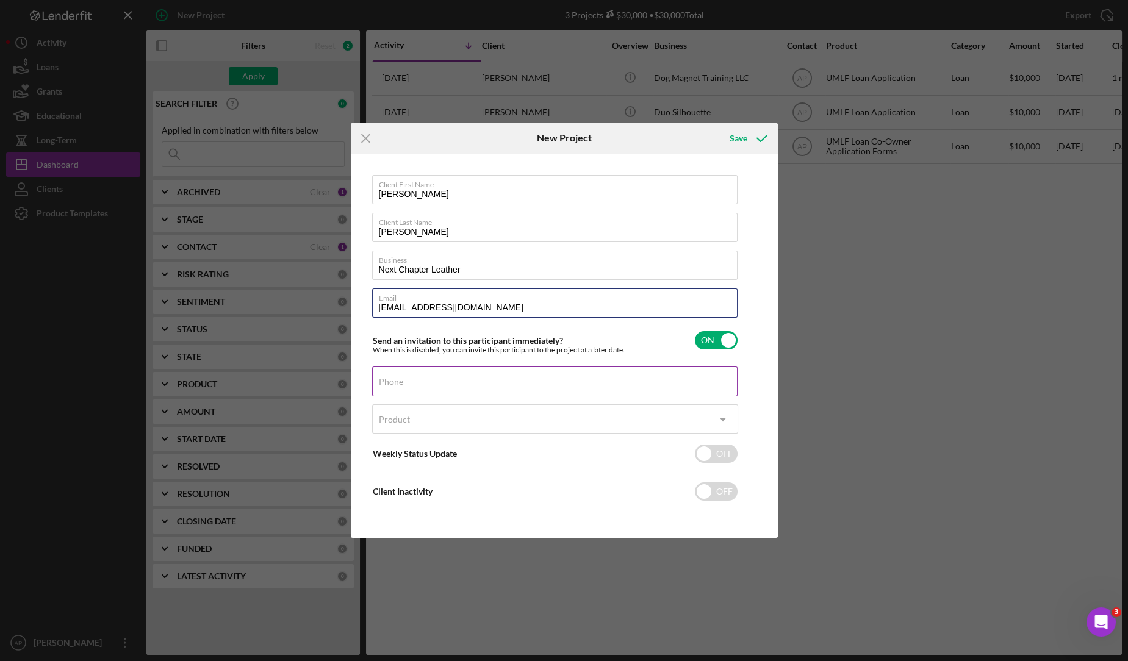
type input "[EMAIL_ADDRESS][DOMAIN_NAME]"
click at [512, 397] on div "Phone" at bounding box center [555, 382] width 366 height 30
click at [517, 386] on input "Phone" at bounding box center [554, 381] width 365 height 29
click at [439, 384] on input "Phone" at bounding box center [554, 381] width 365 height 29
paste input "[PHONE_NUMBER]"
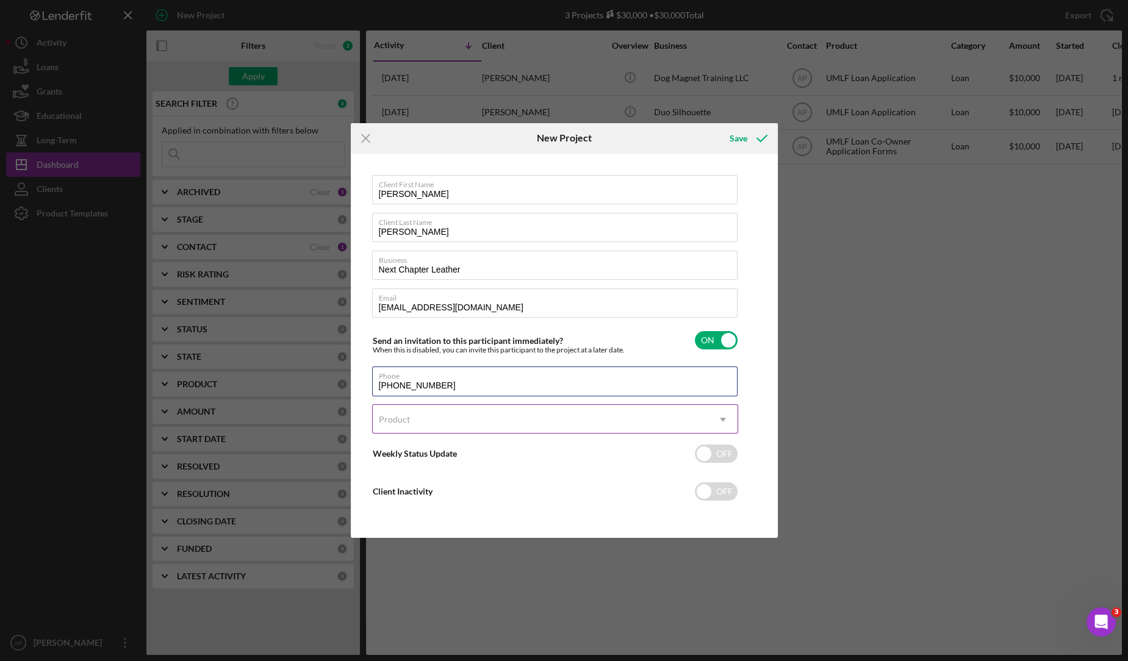
type input "[PHONE_NUMBER]"
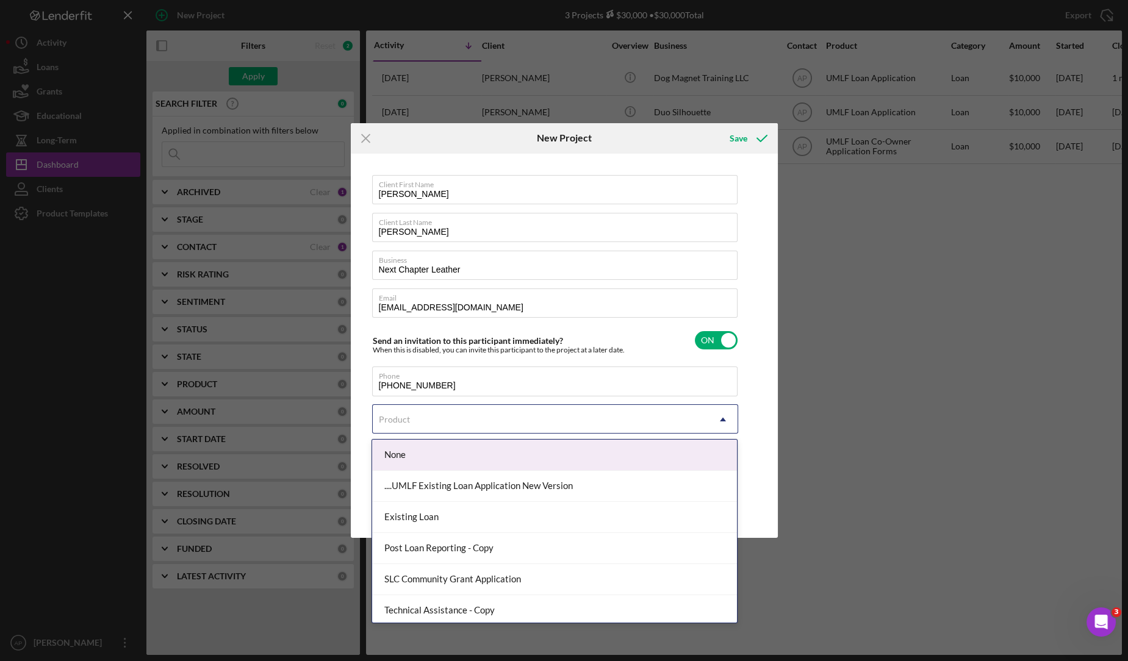
click at [431, 413] on div "Product" at bounding box center [540, 420] width 335 height 28
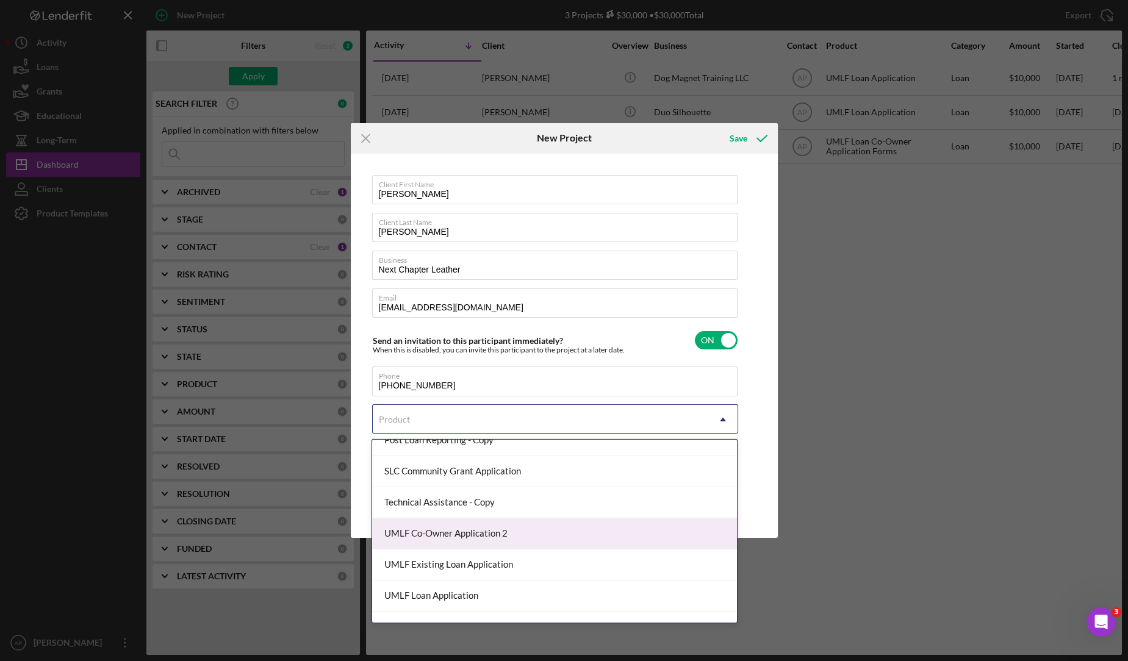
scroll to position [107, 0]
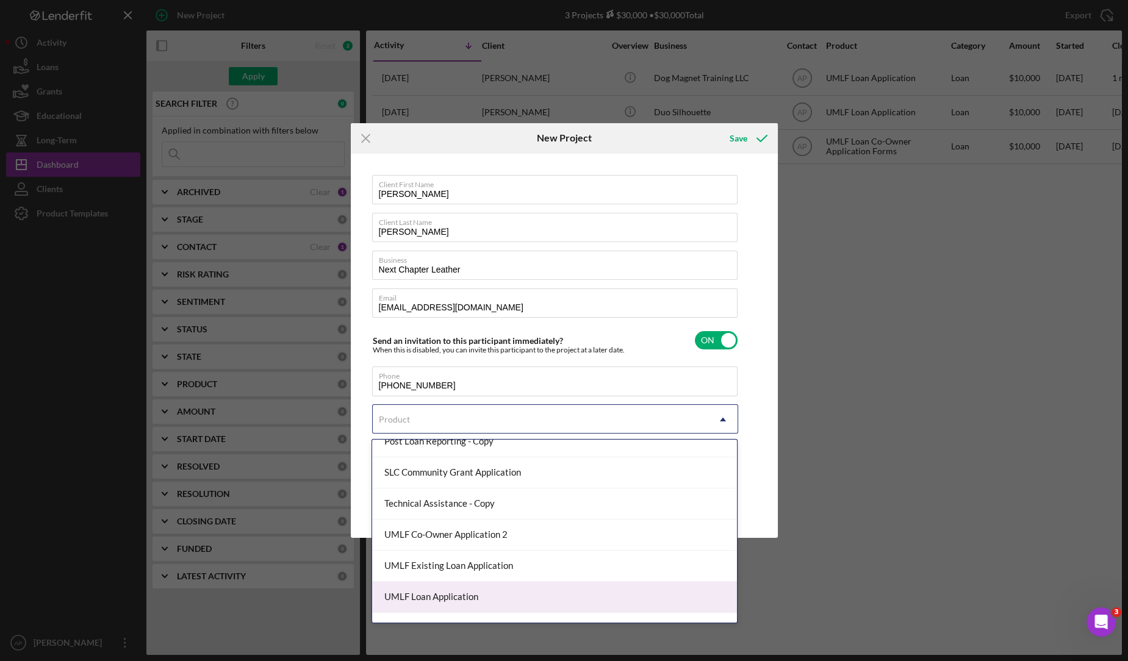
click at [450, 593] on div "UMLF Loan Application" at bounding box center [554, 597] width 365 height 31
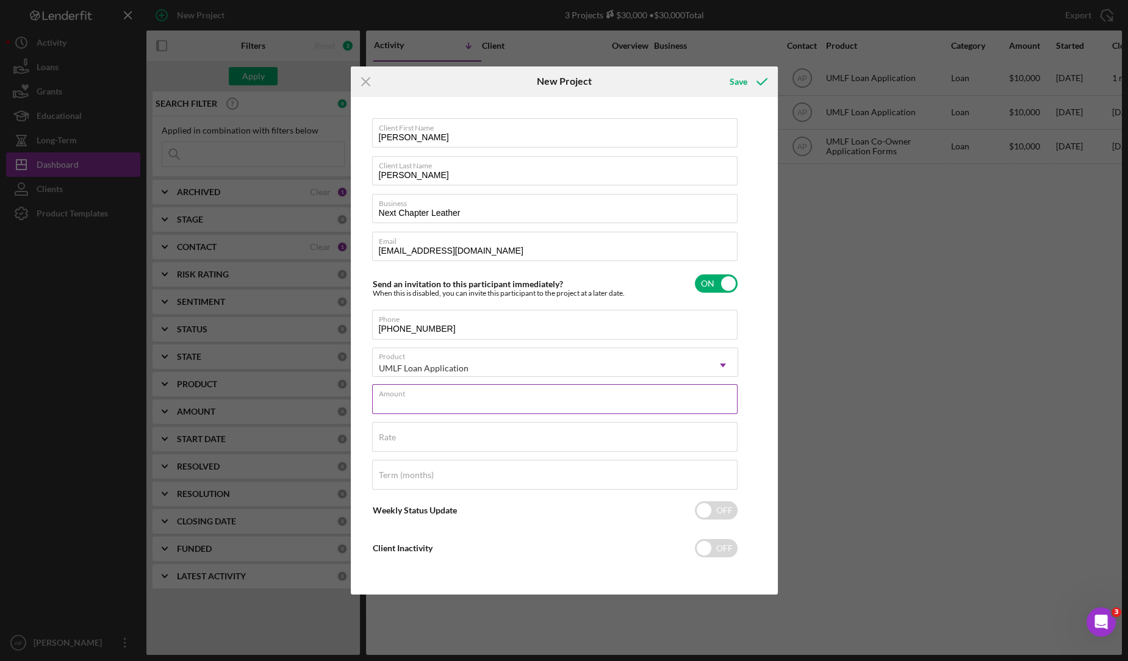
click at [472, 405] on input "Amount" at bounding box center [554, 398] width 365 height 29
type input "$10,000"
click at [727, 77] on button "Save" at bounding box center [747, 82] width 60 height 24
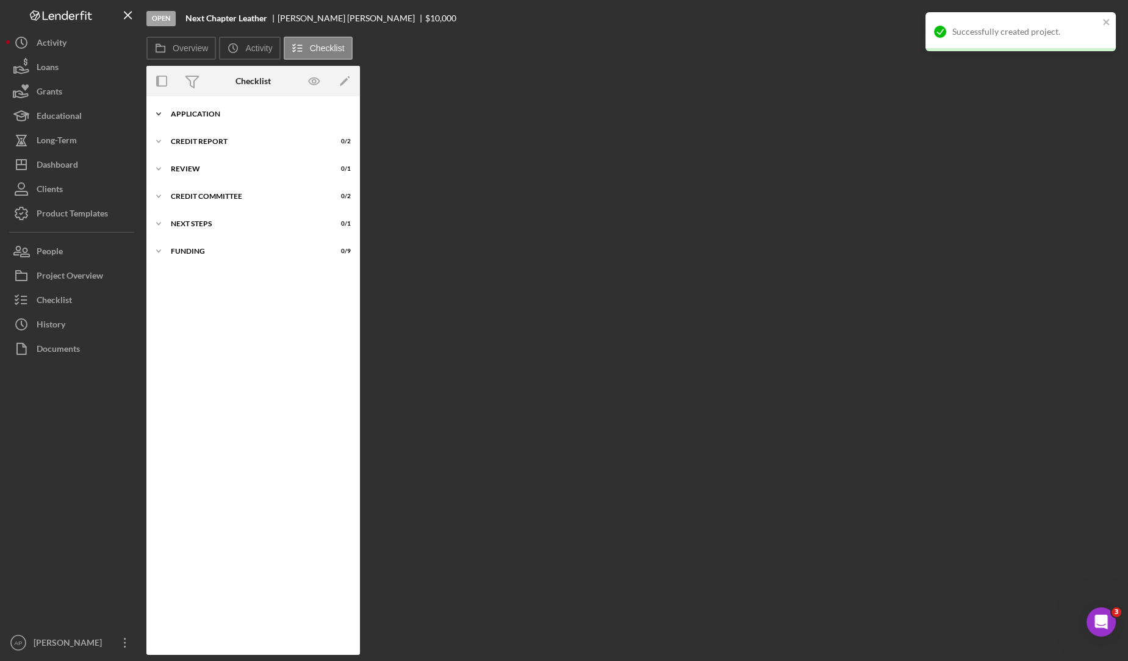
click at [221, 117] on div "Application" at bounding box center [258, 113] width 174 height 7
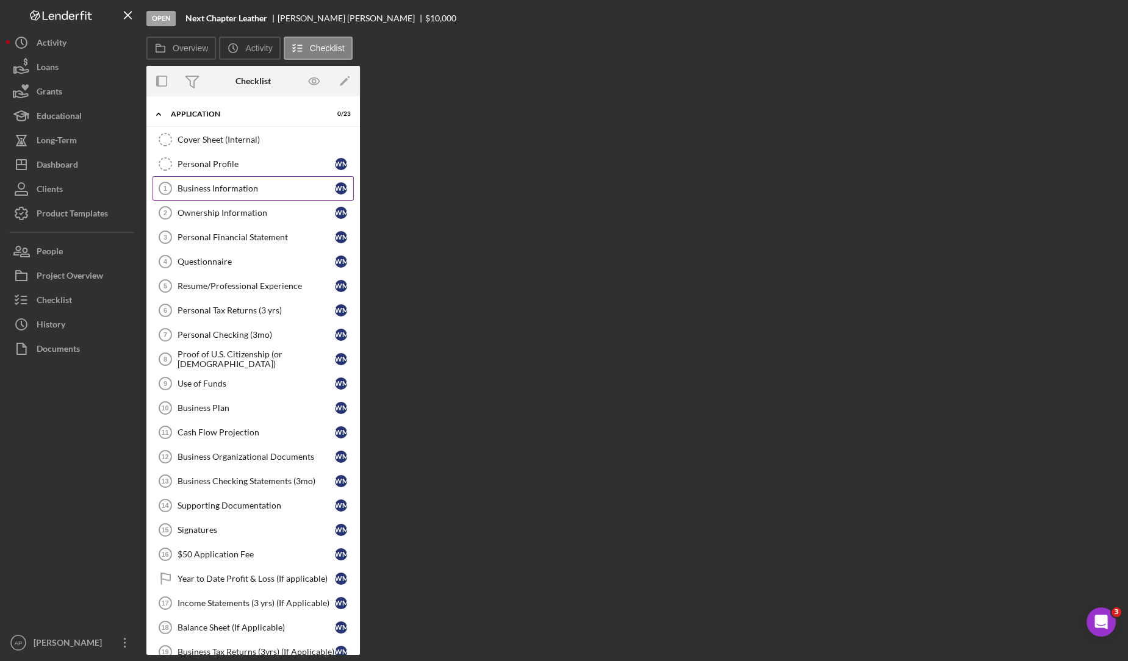
click at [206, 187] on div "Business Information" at bounding box center [256, 189] width 157 height 10
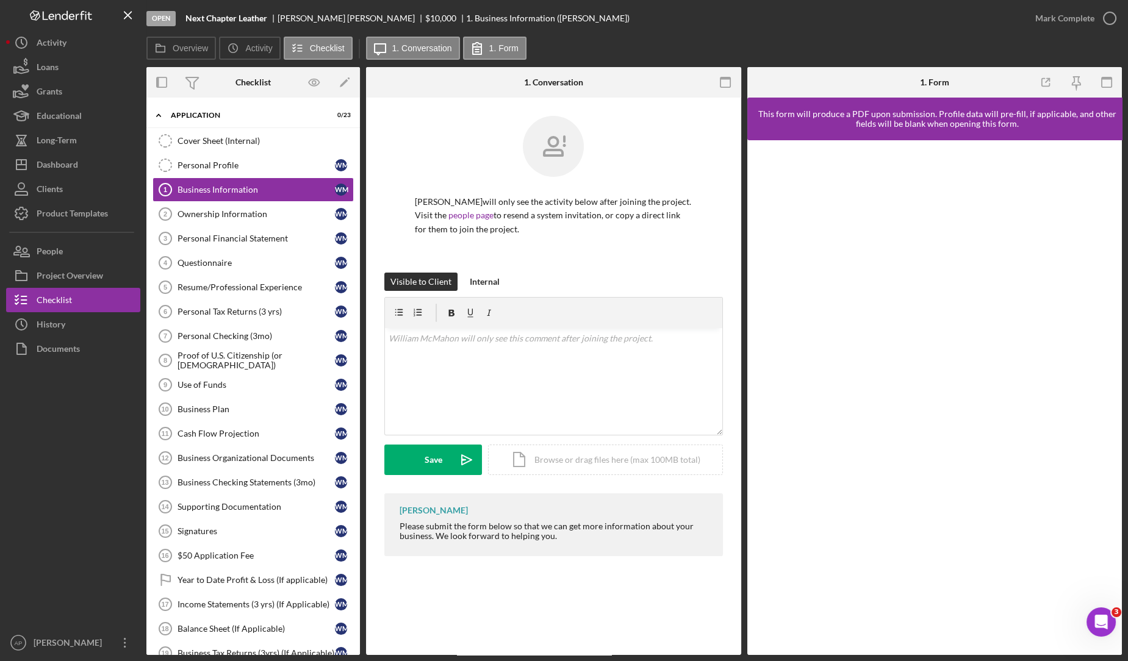
click at [698, 628] on div "Business Information 1 Business Information [PERSON_NAME] will only see the act…" at bounding box center [553, 377] width 375 height 558
click at [430, 382] on div "v Color teal Color pink Remove color Add row above Add row below Add column bef…" at bounding box center [553, 381] width 337 height 107
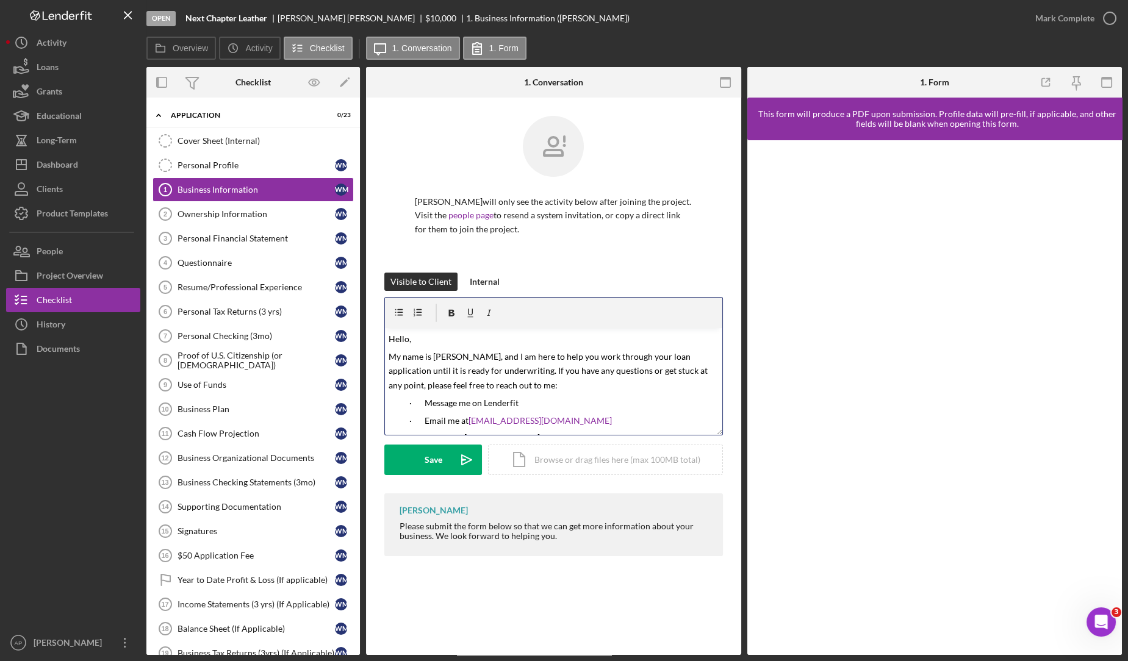
click at [409, 345] on p "Hello," at bounding box center [554, 339] width 330 height 14
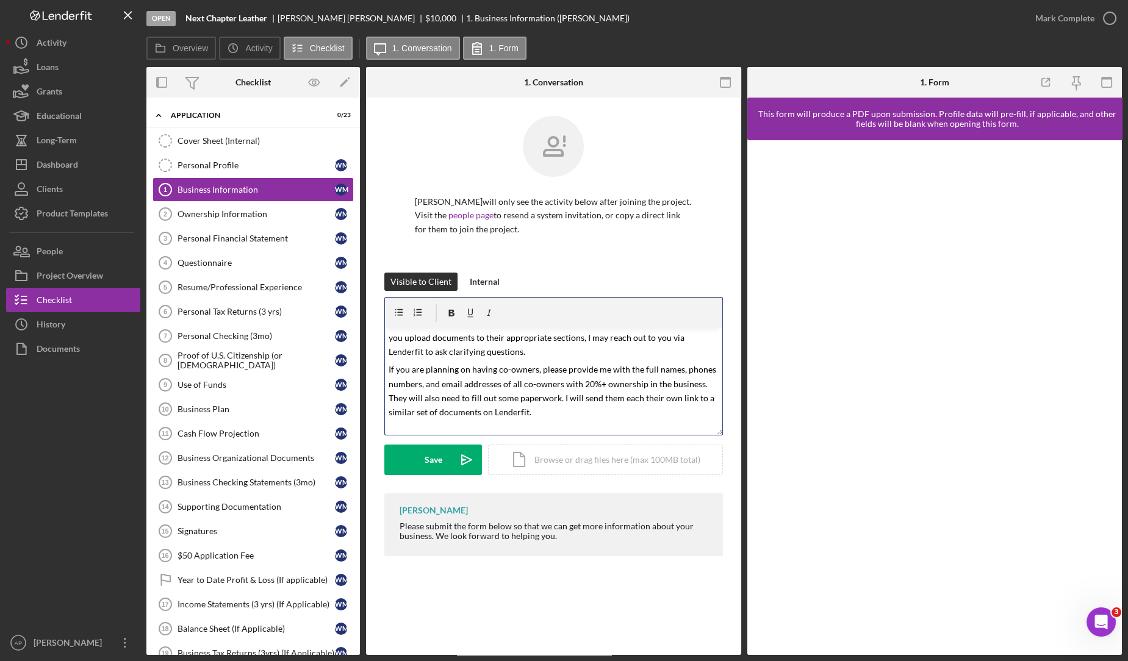
scroll to position [135, 0]
click at [562, 464] on div "Icon/Document Browse or drag files here (max 100MB total) Tap to choose files o…" at bounding box center [605, 460] width 235 height 30
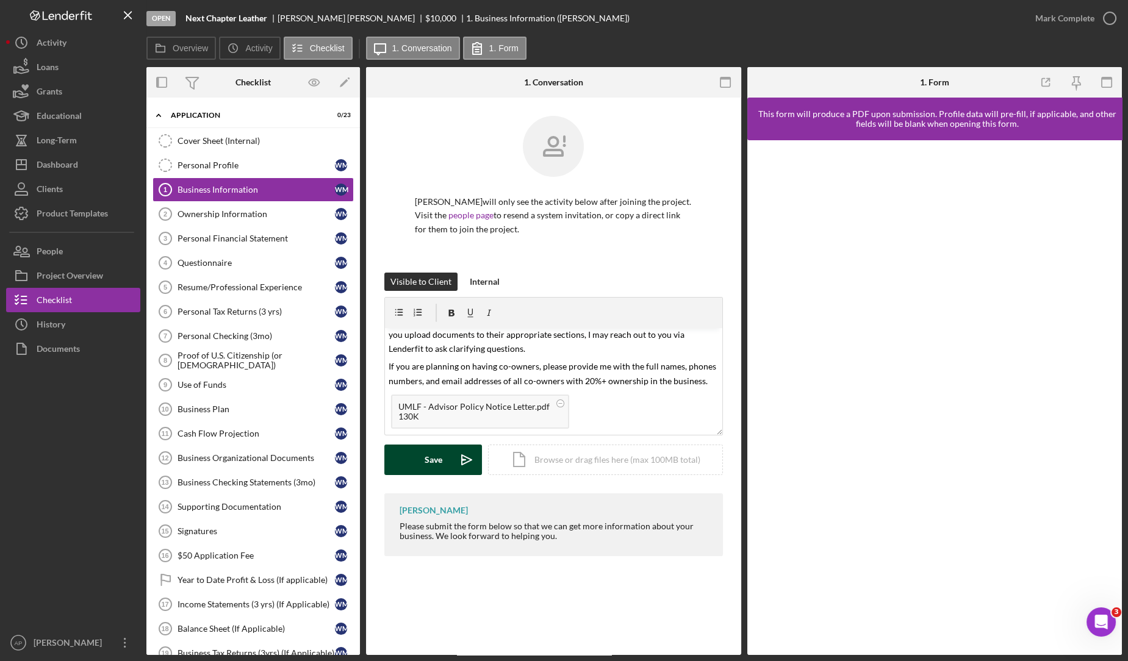
click at [423, 462] on button "Save Icon/icon-invite-send" at bounding box center [433, 460] width 98 height 30
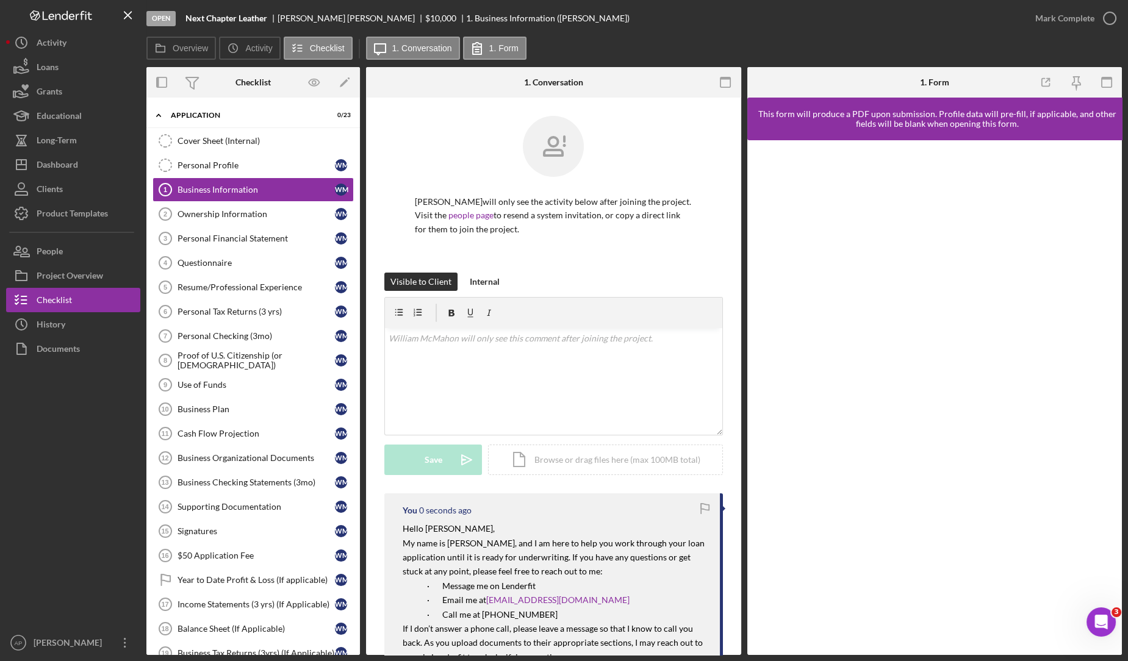
scroll to position [0, 0]
click at [68, 157] on div "Dashboard" at bounding box center [57, 165] width 41 height 27
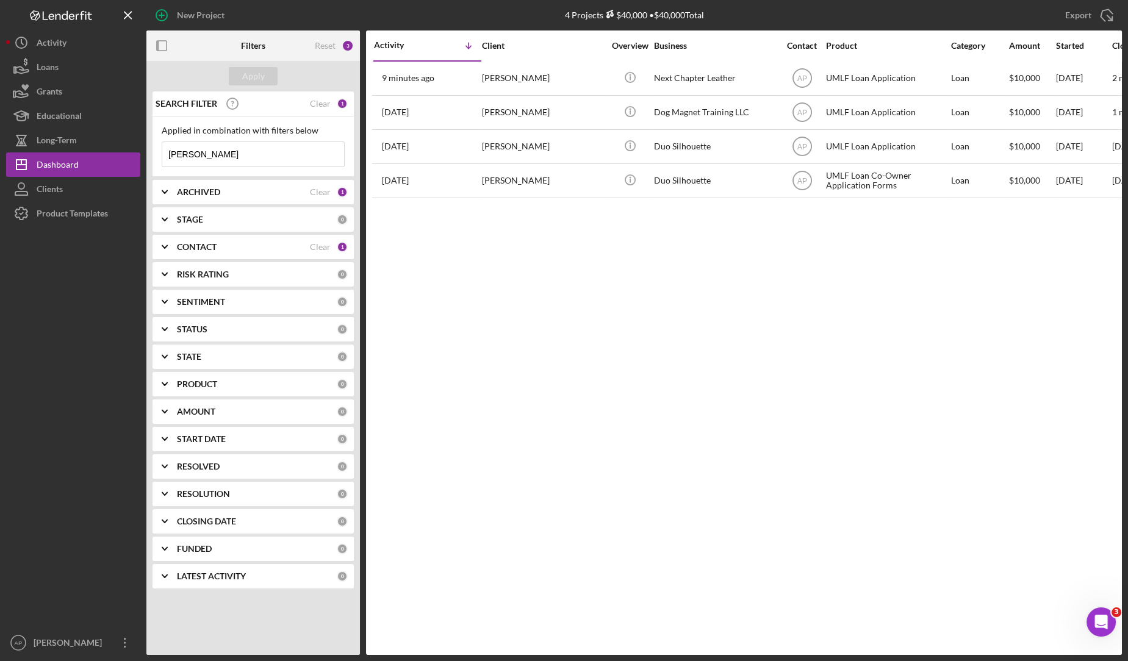
click at [250, 151] on input "[PERSON_NAME]" at bounding box center [253, 154] width 182 height 24
type input "w"
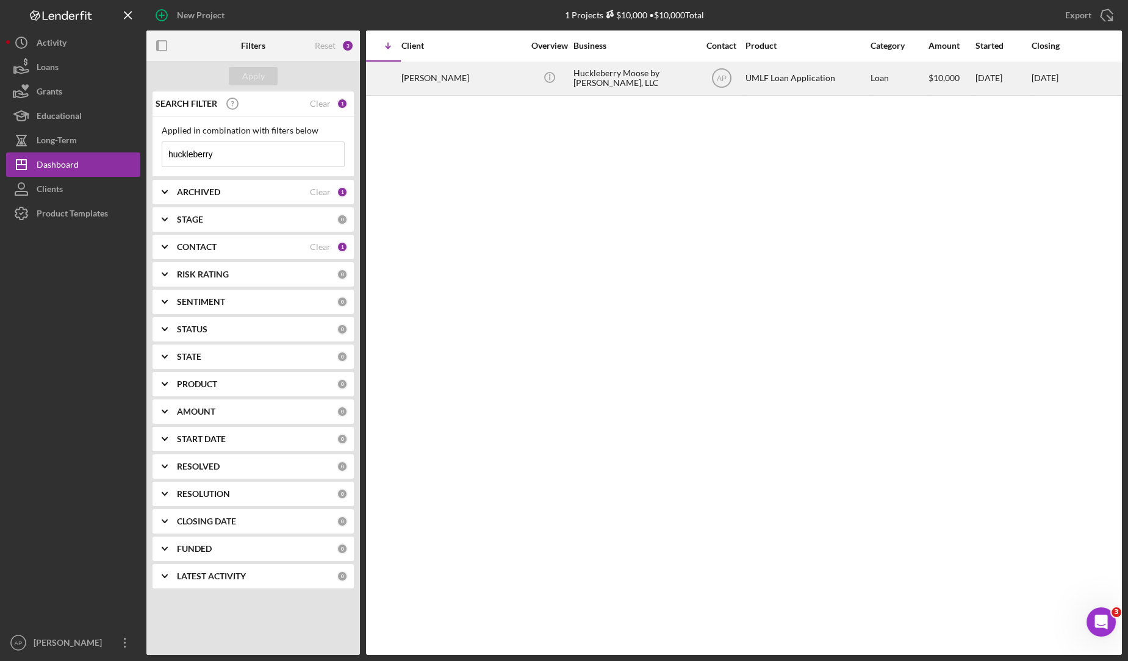
scroll to position [0, 79]
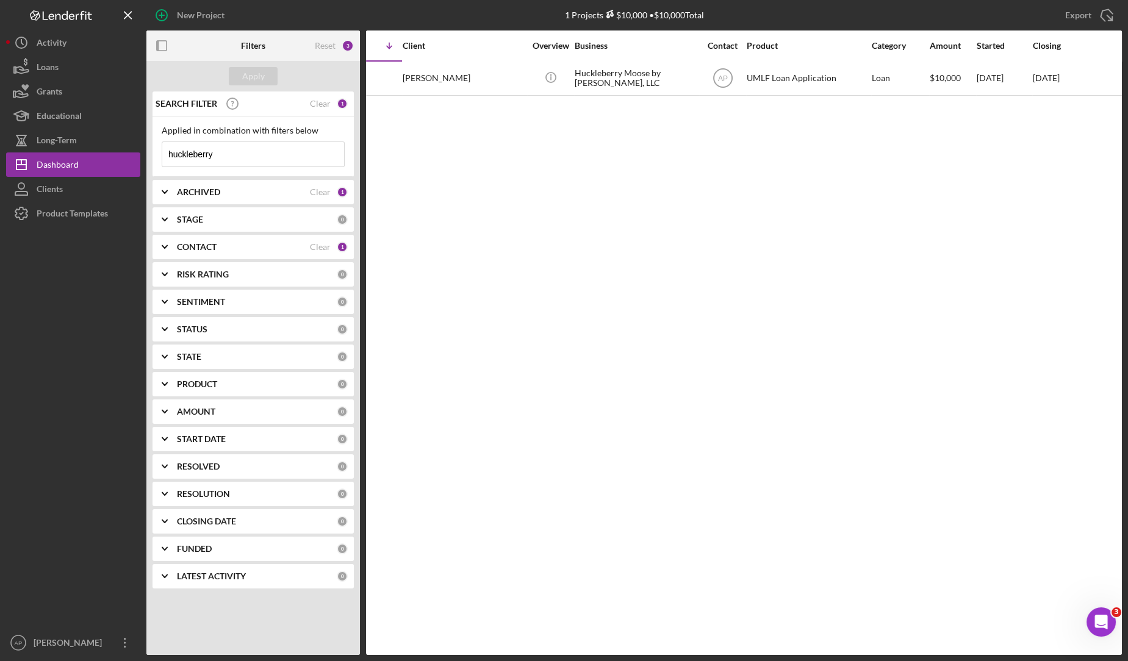
type input "huckleberry"
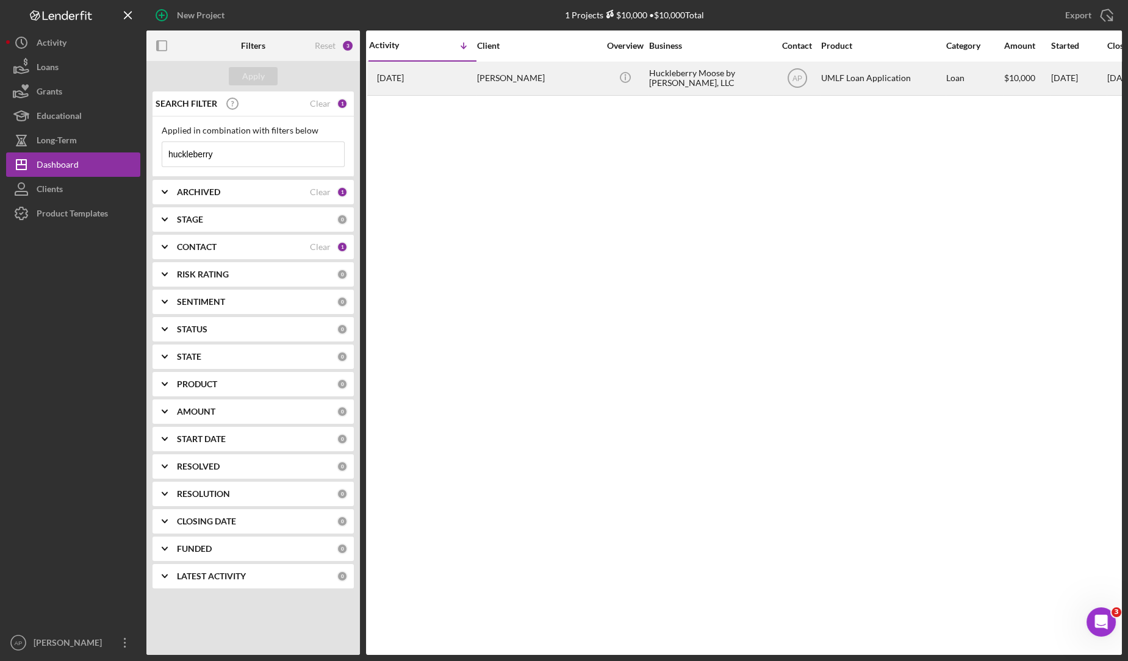
scroll to position [0, 0]
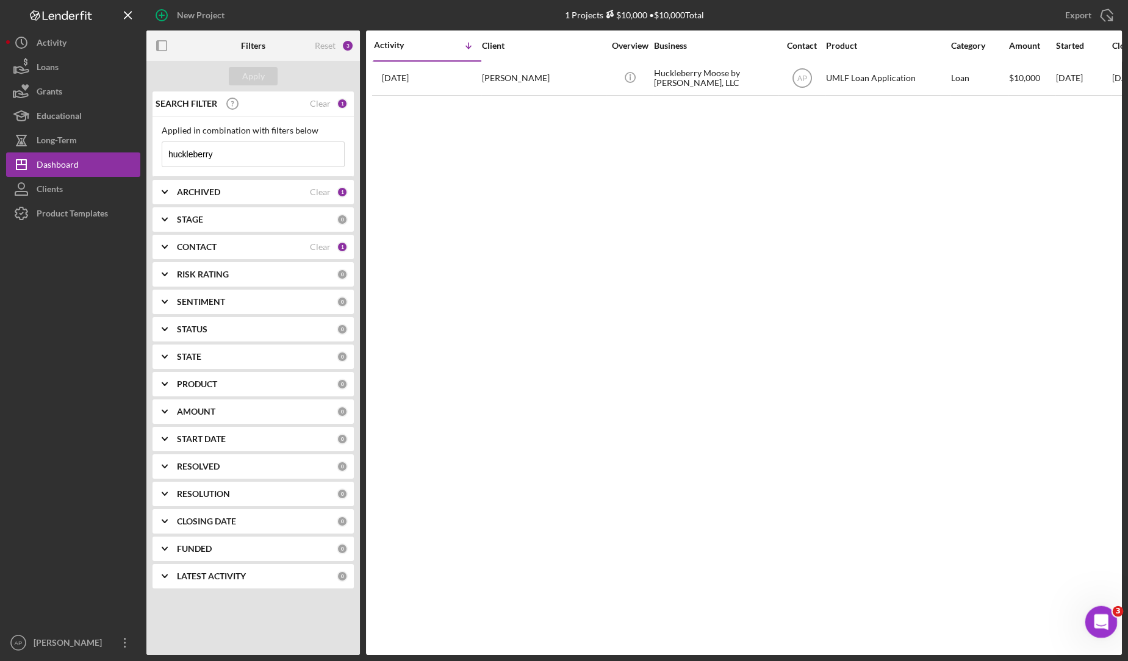
click at [1093, 625] on icon "Open Intercom Messenger" at bounding box center [1099, 621] width 20 height 20
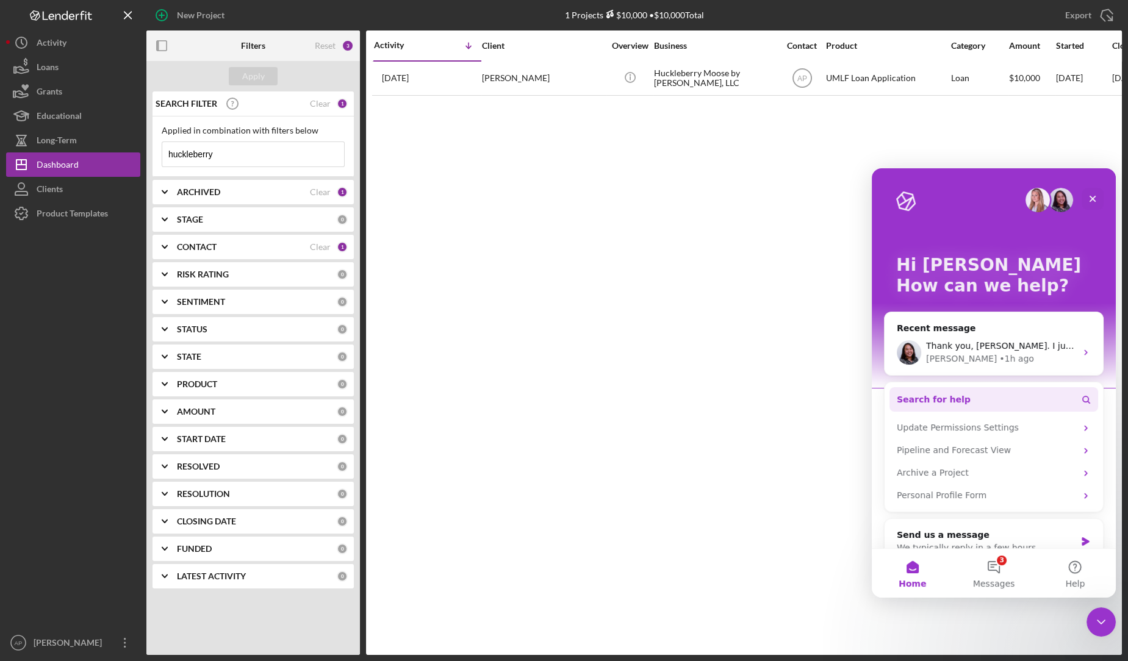
scroll to position [21, 0]
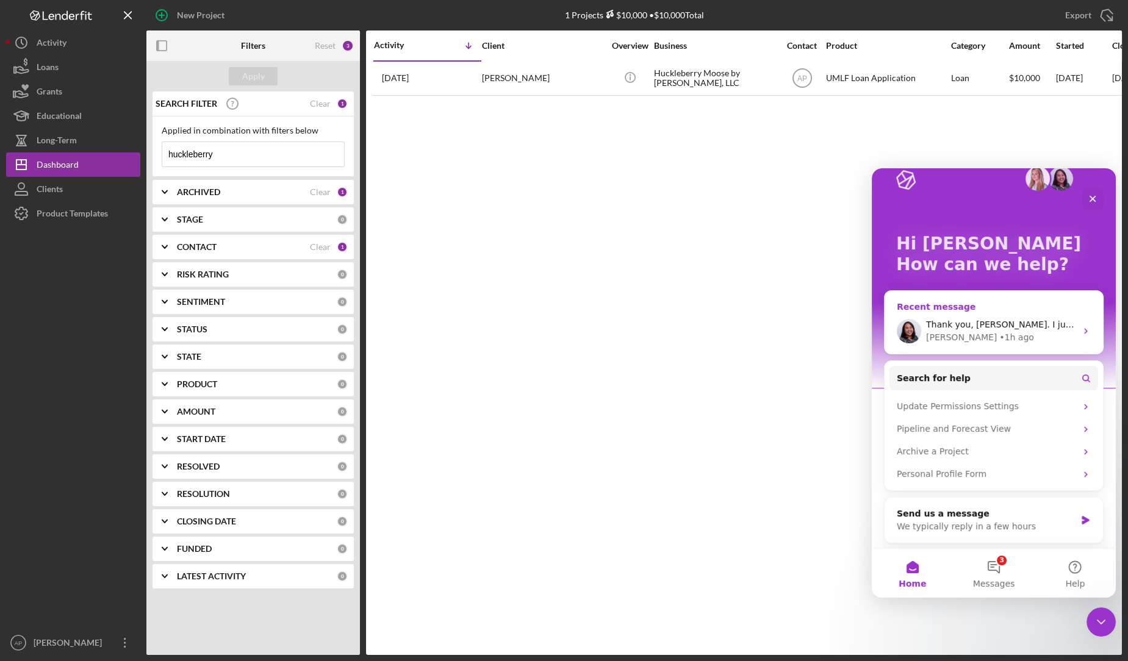
click at [1064, 317] on div "Thank you, [PERSON_NAME]. I just sent those to you. [PERSON_NAME] • 1h ago" at bounding box center [993, 331] width 218 height 45
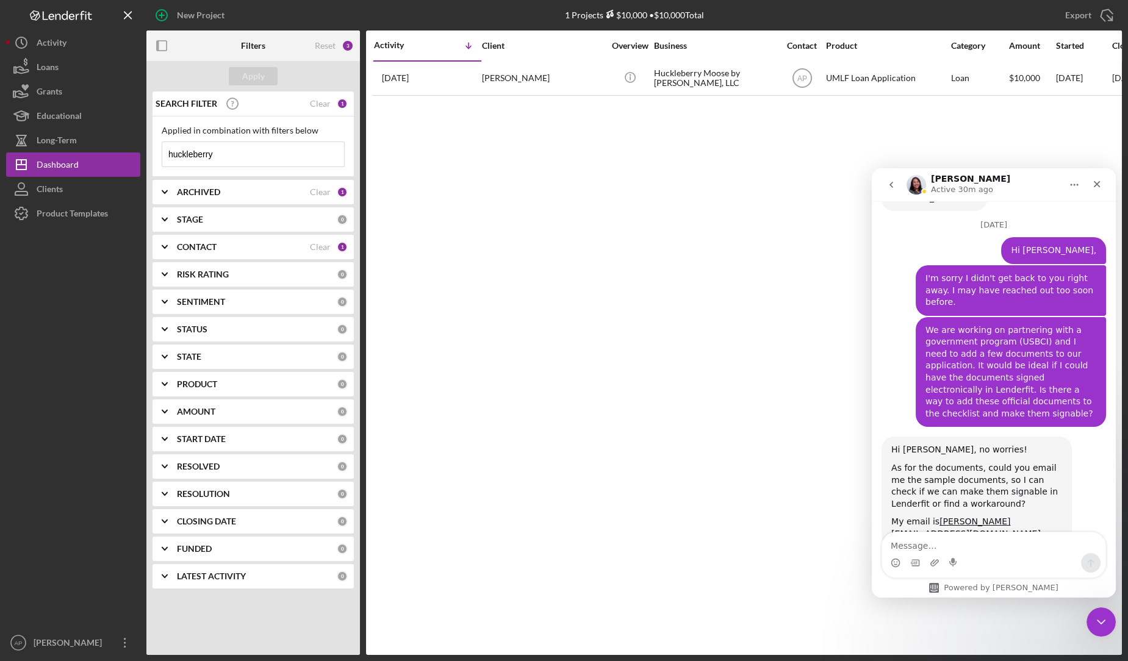
scroll to position [509, 0]
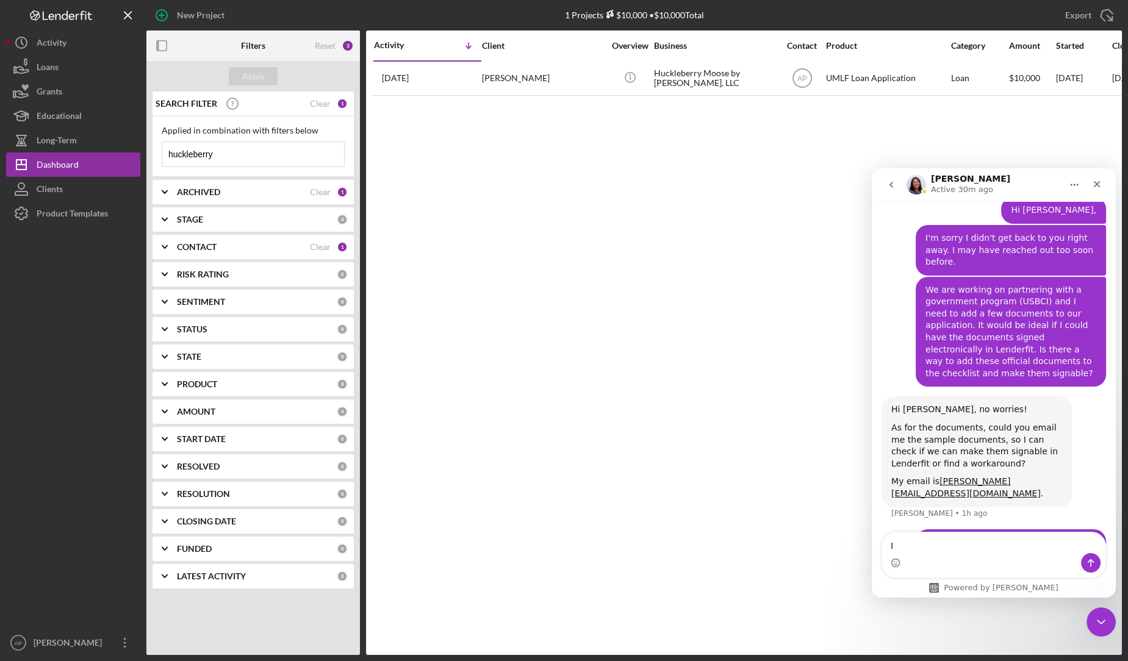
type textarea "I"
click at [84, 170] on button "Icon/Dashboard Dashboard" at bounding box center [73, 164] width 134 height 24
click at [218, 161] on input "huckleberry" at bounding box center [253, 154] width 182 height 24
type input "h"
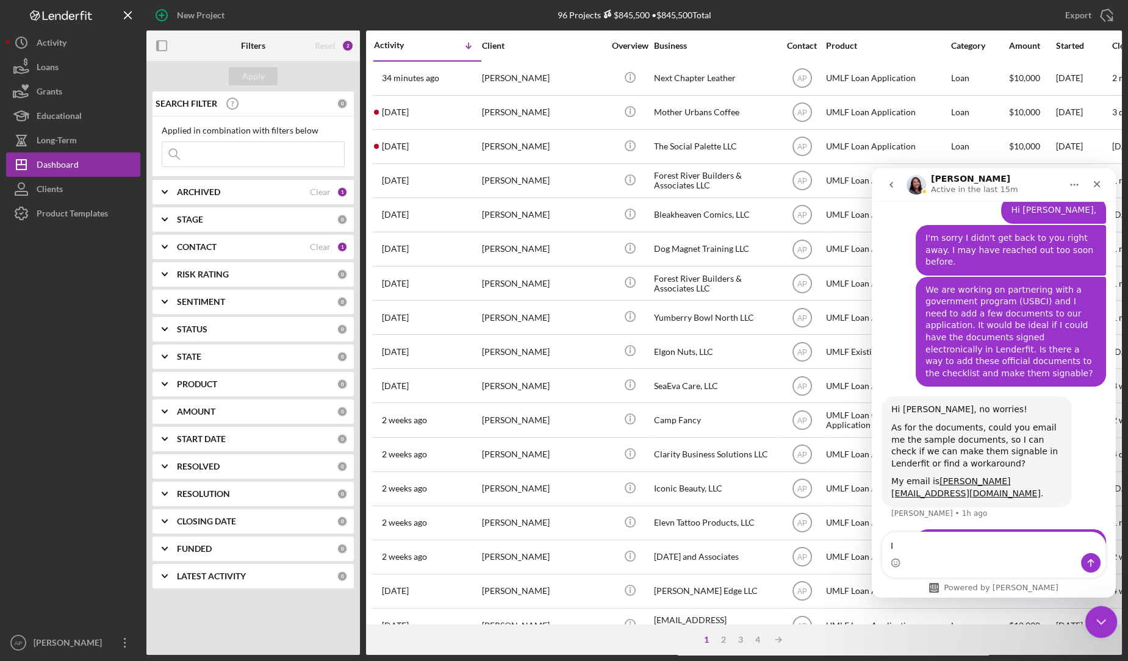
click at [1099, 620] on icon "Close Intercom Messenger" at bounding box center [1099, 620] width 15 height 15
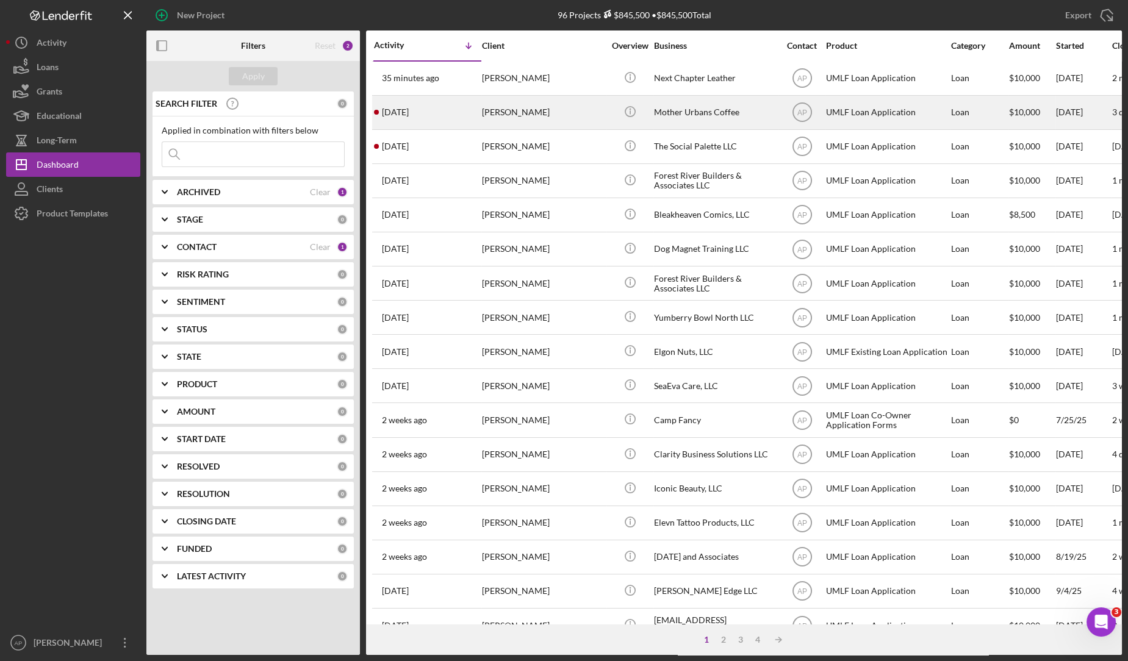
click at [570, 112] on div "[PERSON_NAME]" at bounding box center [543, 112] width 122 height 32
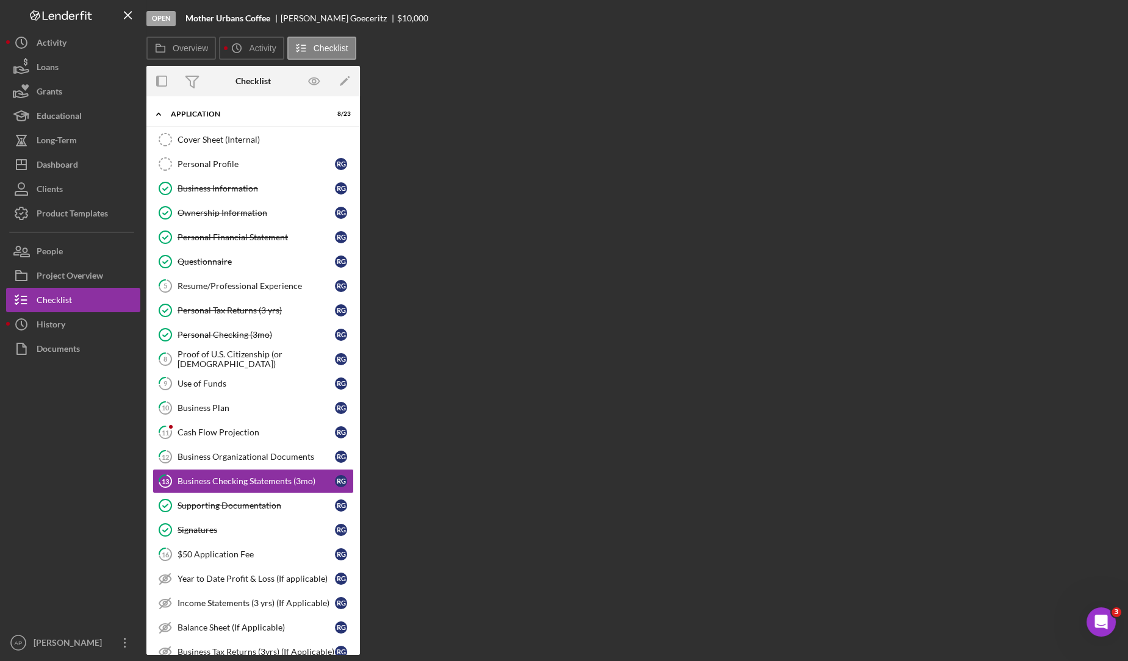
scroll to position [101, 0]
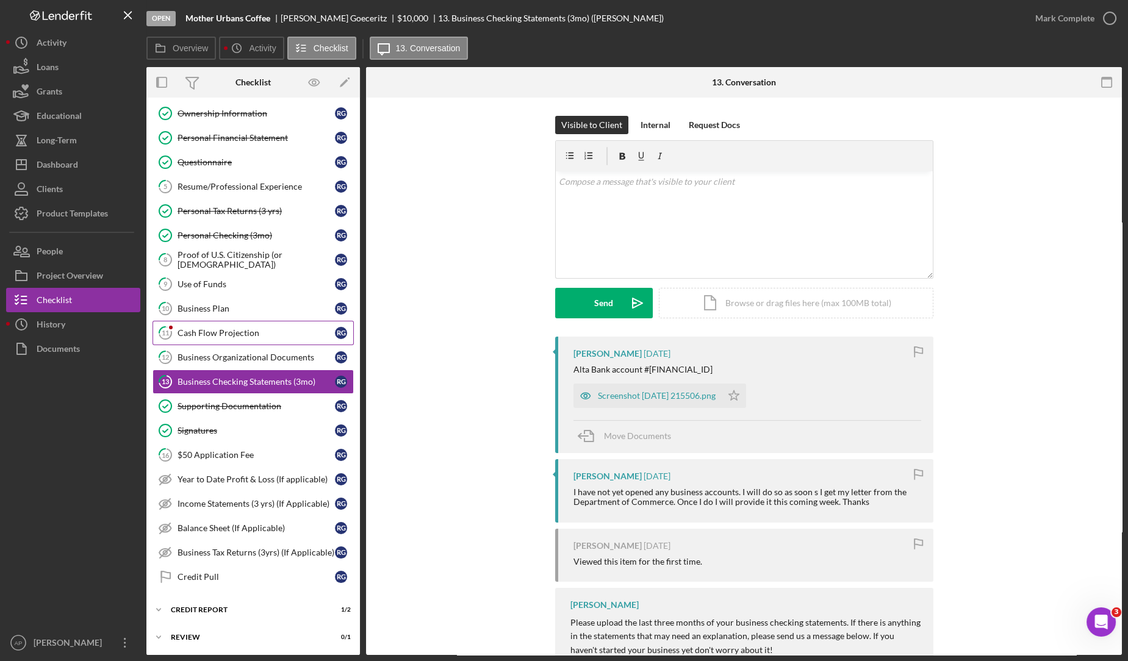
click at [237, 328] on div "Cash Flow Projection" at bounding box center [256, 333] width 157 height 10
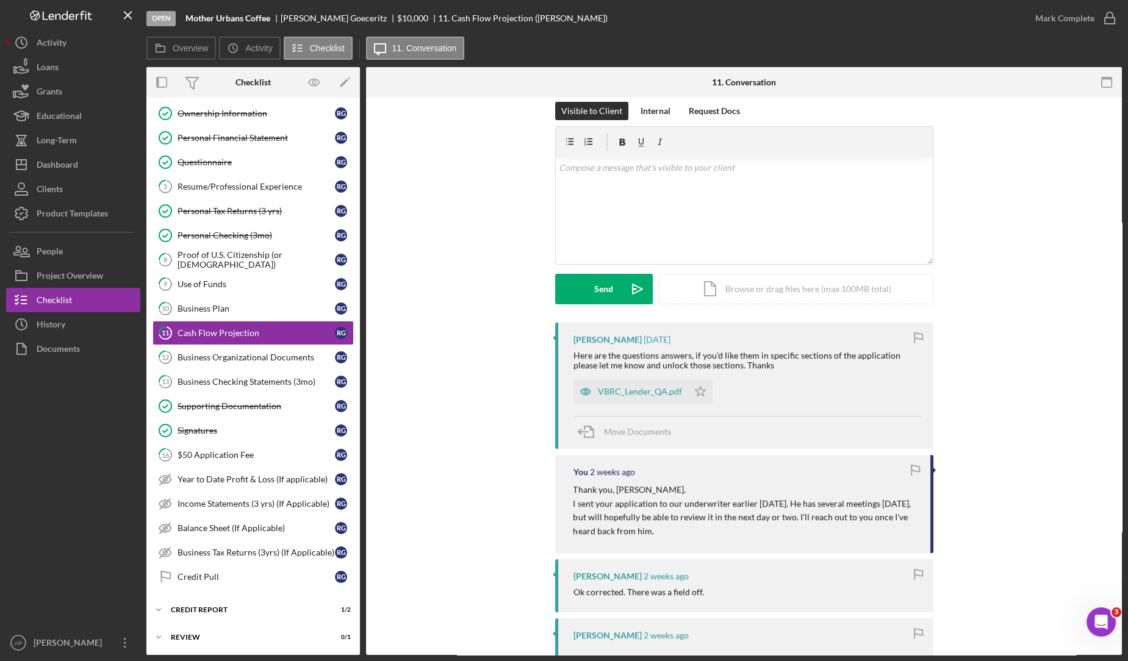
scroll to position [15, 0]
click at [660, 386] on div "VBRC_Lender_QA.pdf" at bounding box center [640, 391] width 84 height 10
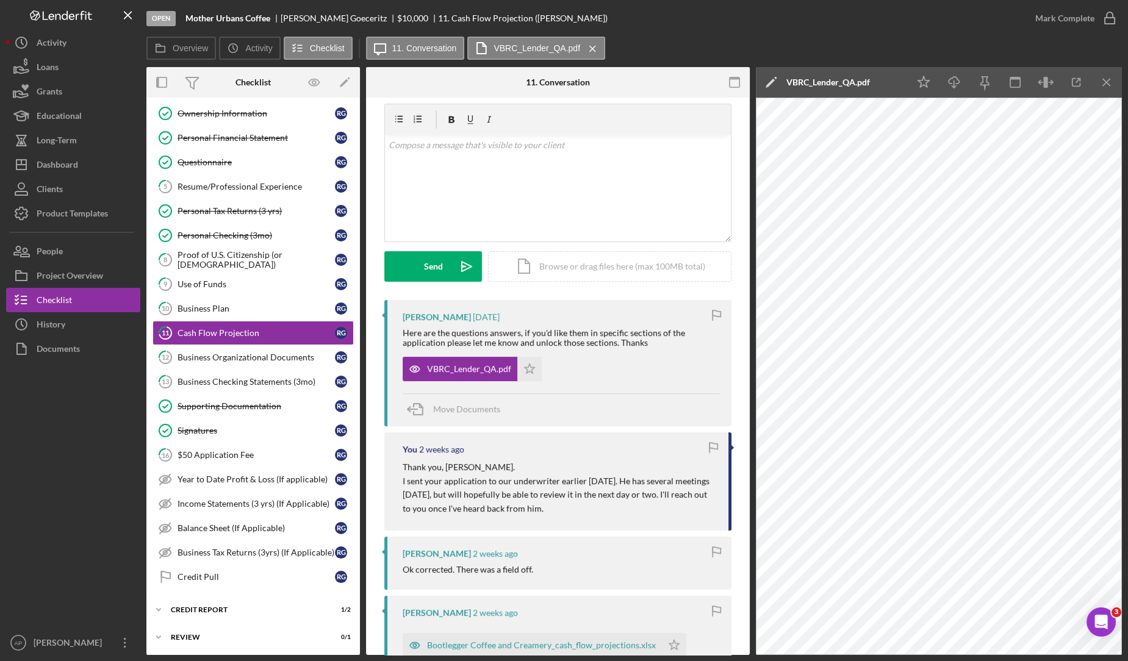
scroll to position [0, 0]
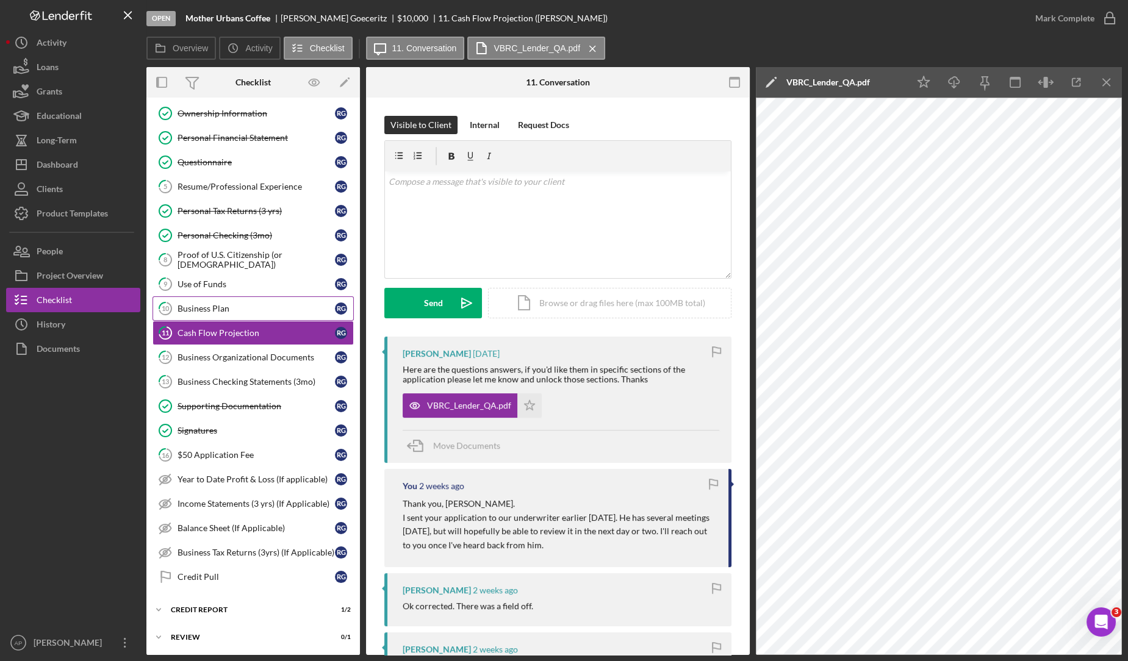
click at [248, 304] on div "Business Plan" at bounding box center [256, 309] width 157 height 10
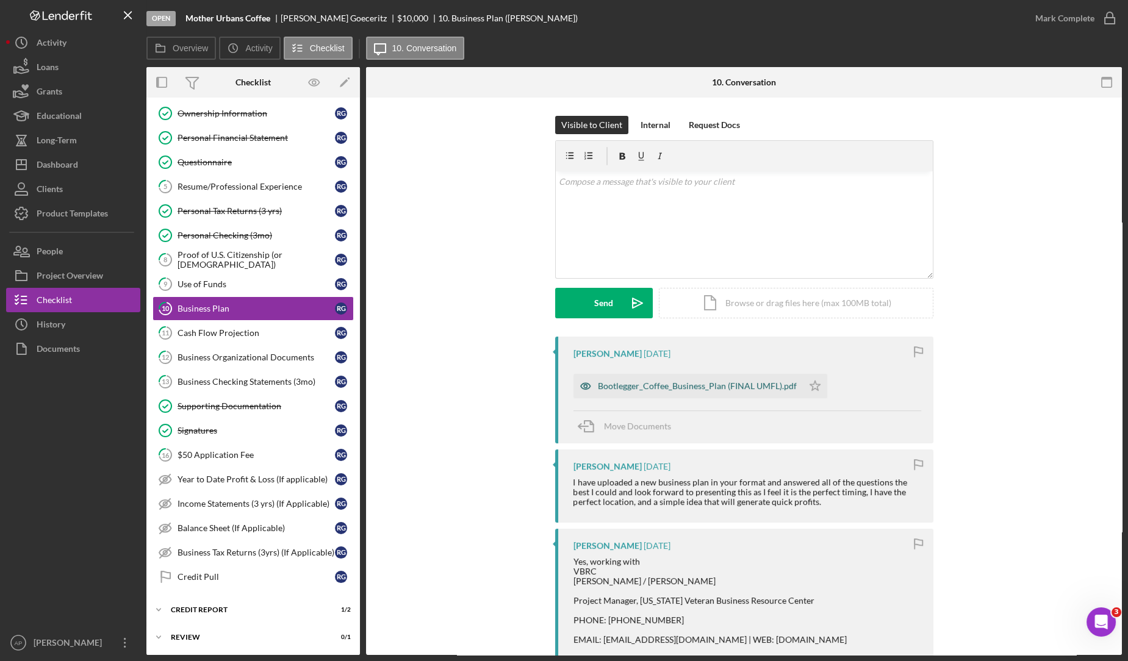
click at [628, 389] on div "Bootlegger_Coffee_Business_Plan (FINAL UMFL).pdf" at bounding box center [697, 386] width 199 height 10
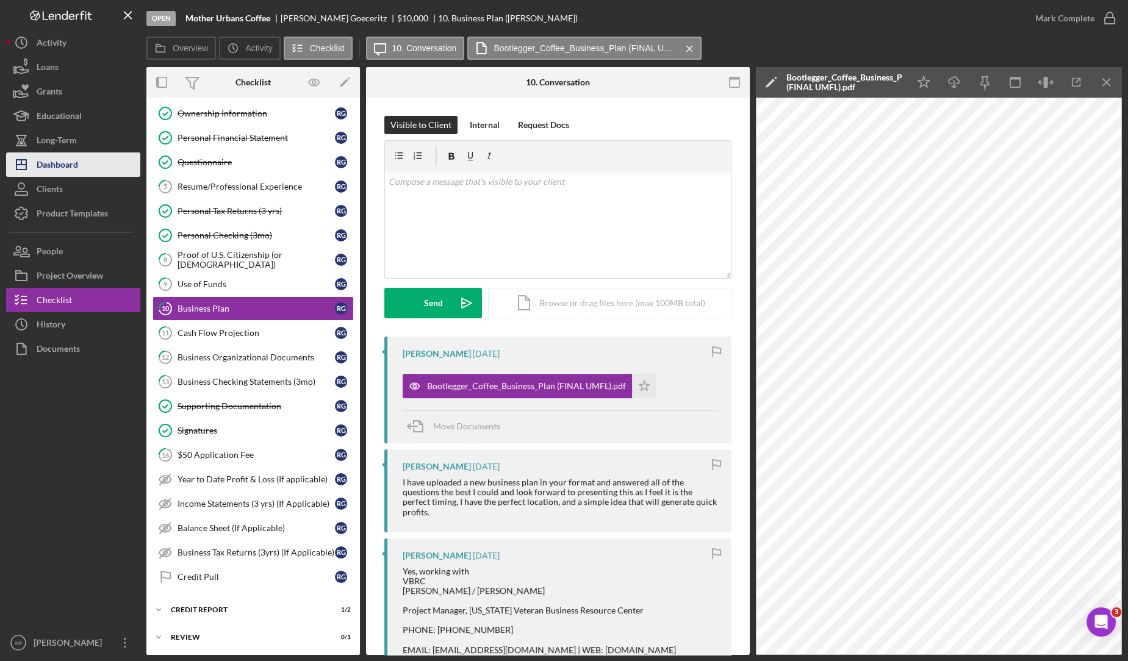
click at [79, 171] on button "Icon/Dashboard Dashboard" at bounding box center [73, 164] width 134 height 24
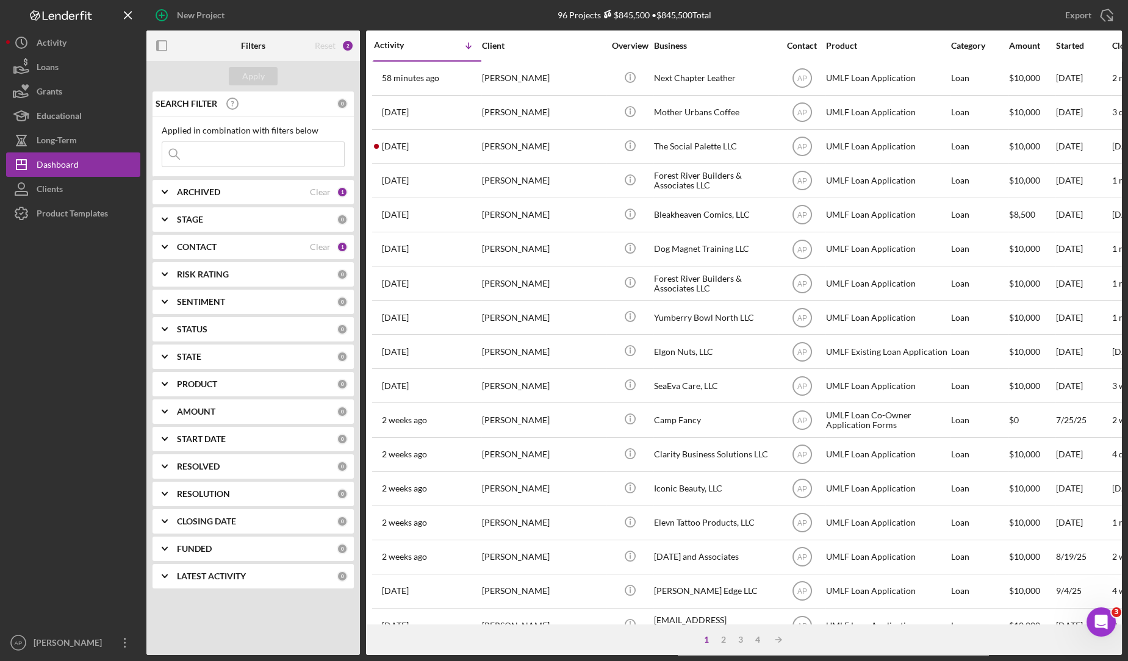
click at [248, 156] on input at bounding box center [253, 154] width 182 height 24
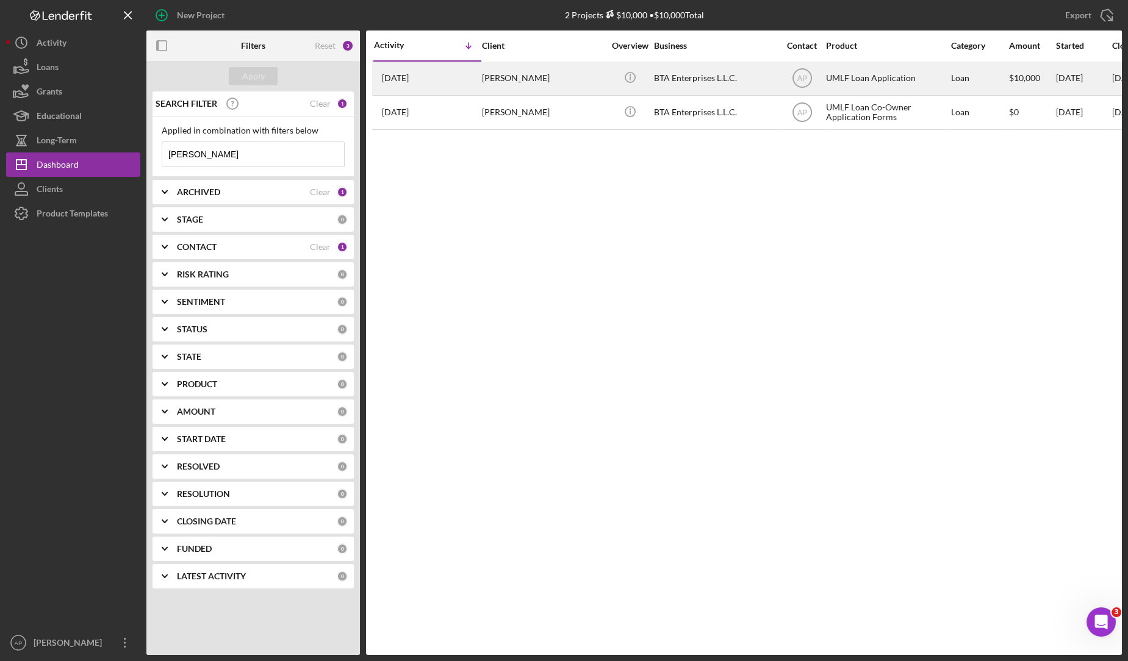
type input "[PERSON_NAME]"
click at [517, 79] on div "[PERSON_NAME]" at bounding box center [543, 78] width 122 height 32
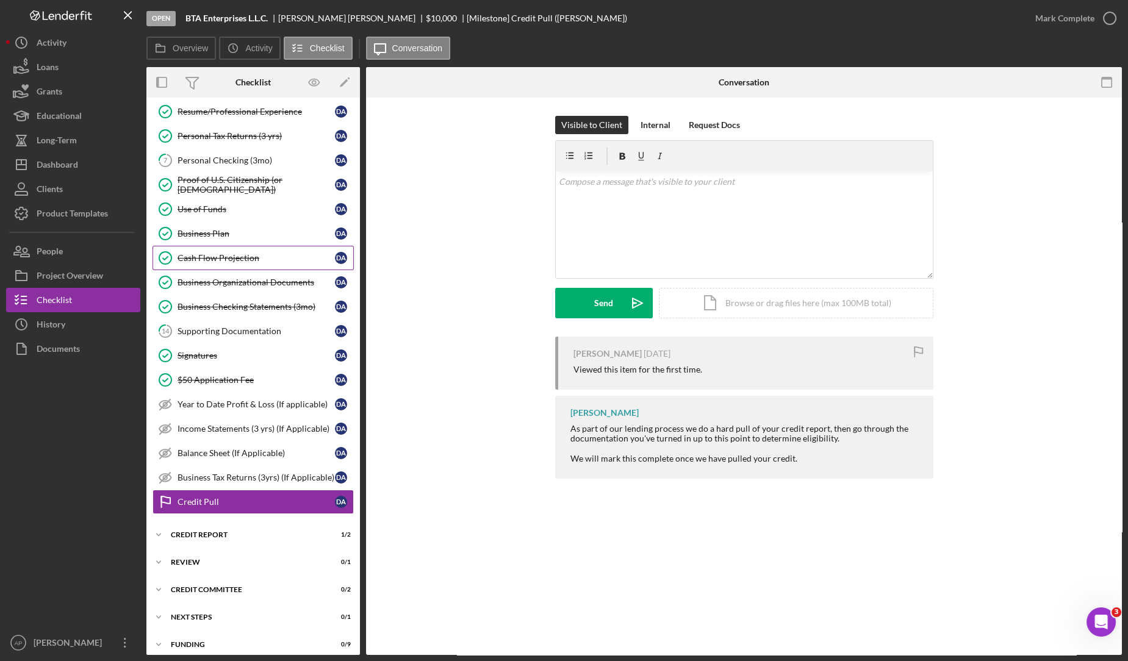
scroll to position [151, 0]
click at [112, 255] on button "People" at bounding box center [73, 251] width 134 height 24
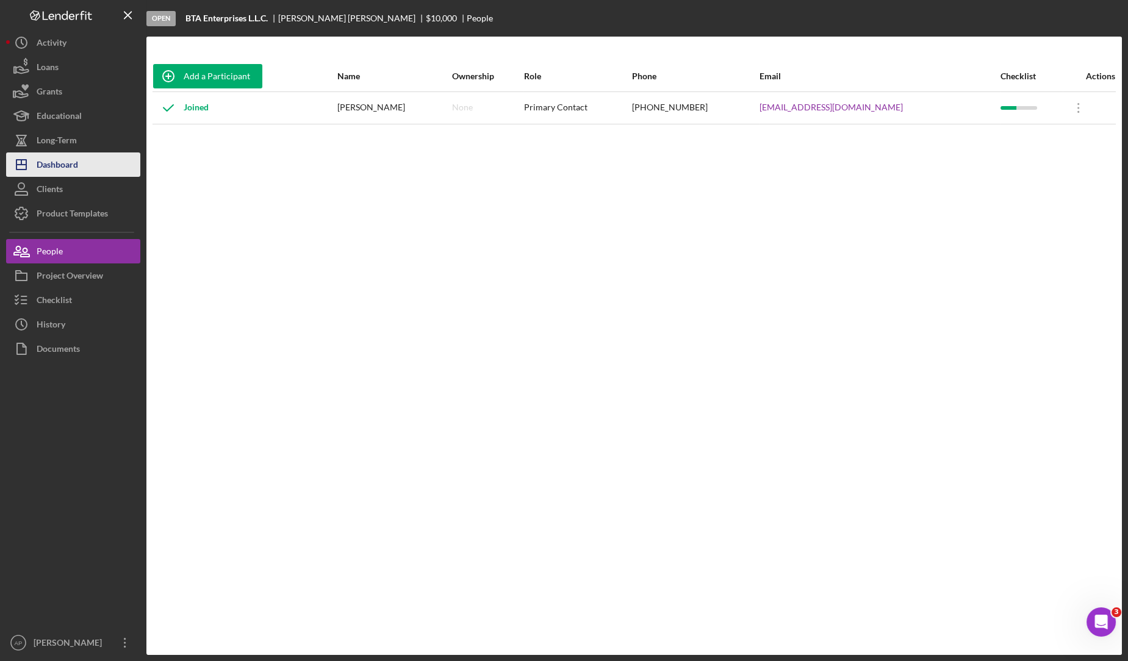
click at [96, 165] on button "Icon/Dashboard Dashboard" at bounding box center [73, 164] width 134 height 24
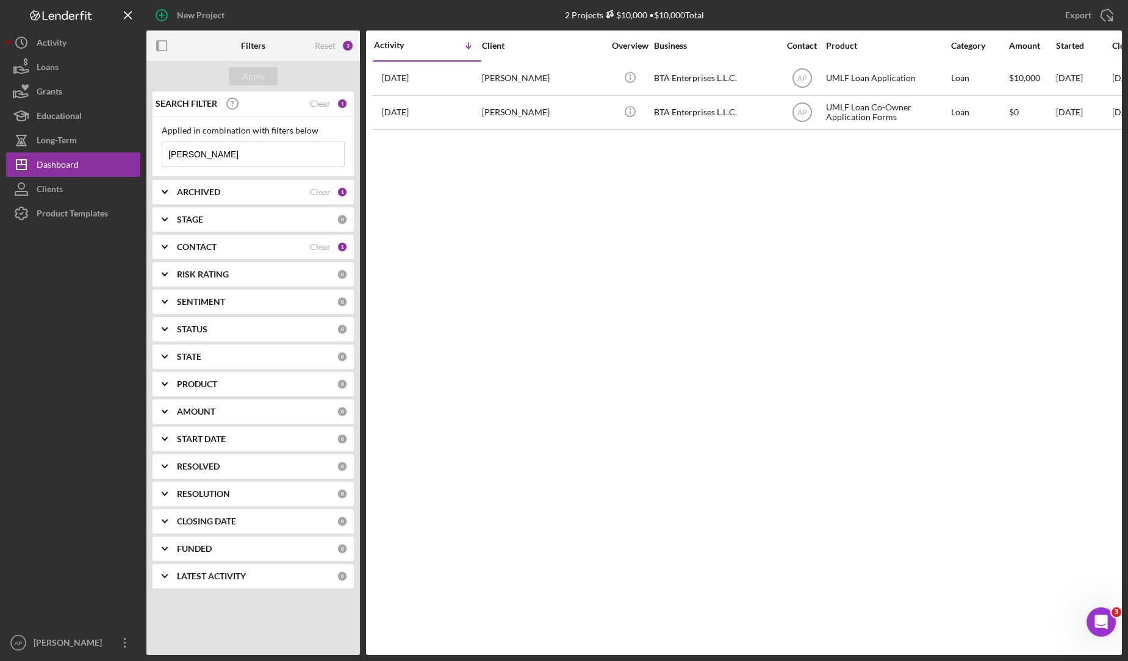
click at [212, 160] on input "[PERSON_NAME]" at bounding box center [253, 154] width 182 height 24
type input "a"
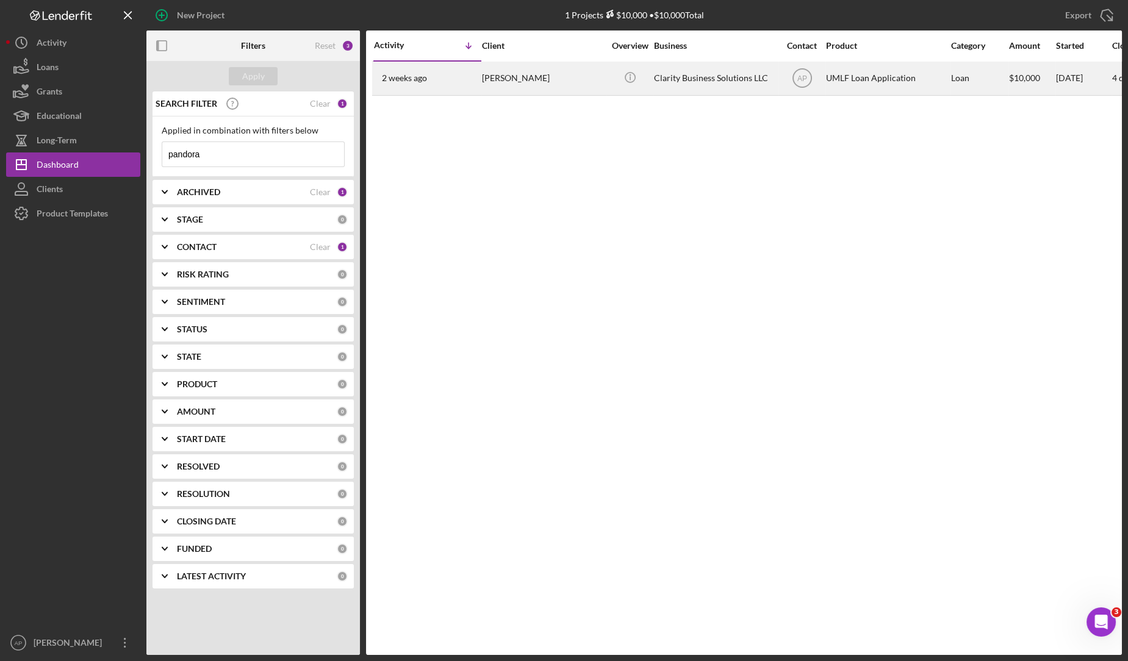
type input "pandora"
click at [494, 72] on div "[PERSON_NAME]" at bounding box center [543, 78] width 122 height 32
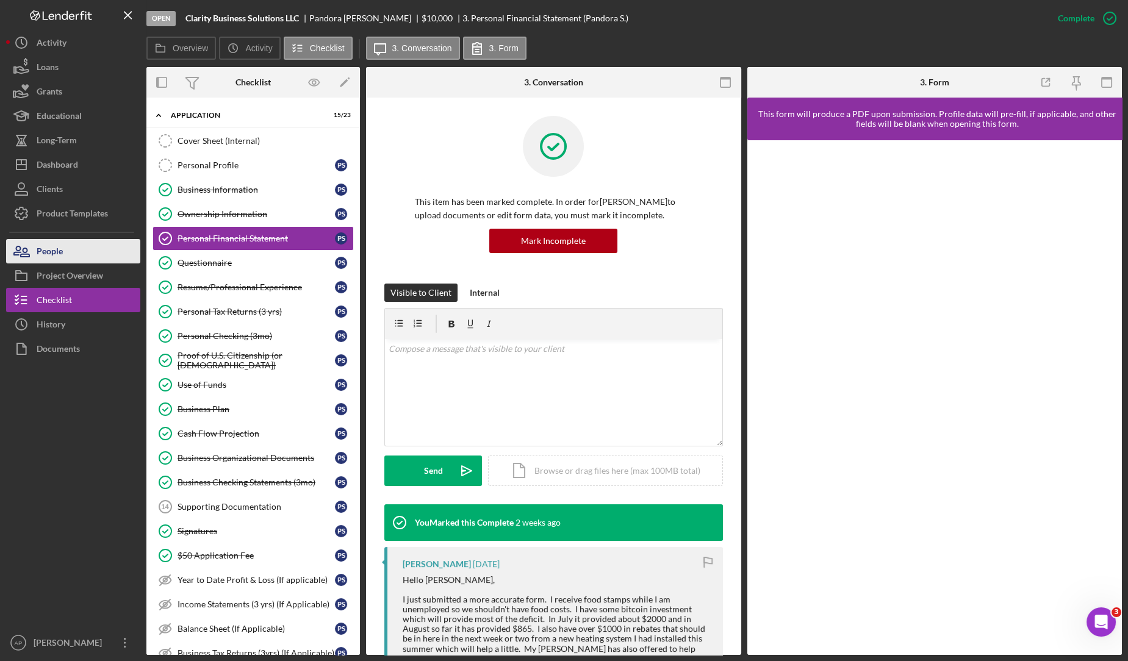
click at [85, 253] on button "People" at bounding box center [73, 251] width 134 height 24
